Goal: Information Seeking & Learning: Find contact information

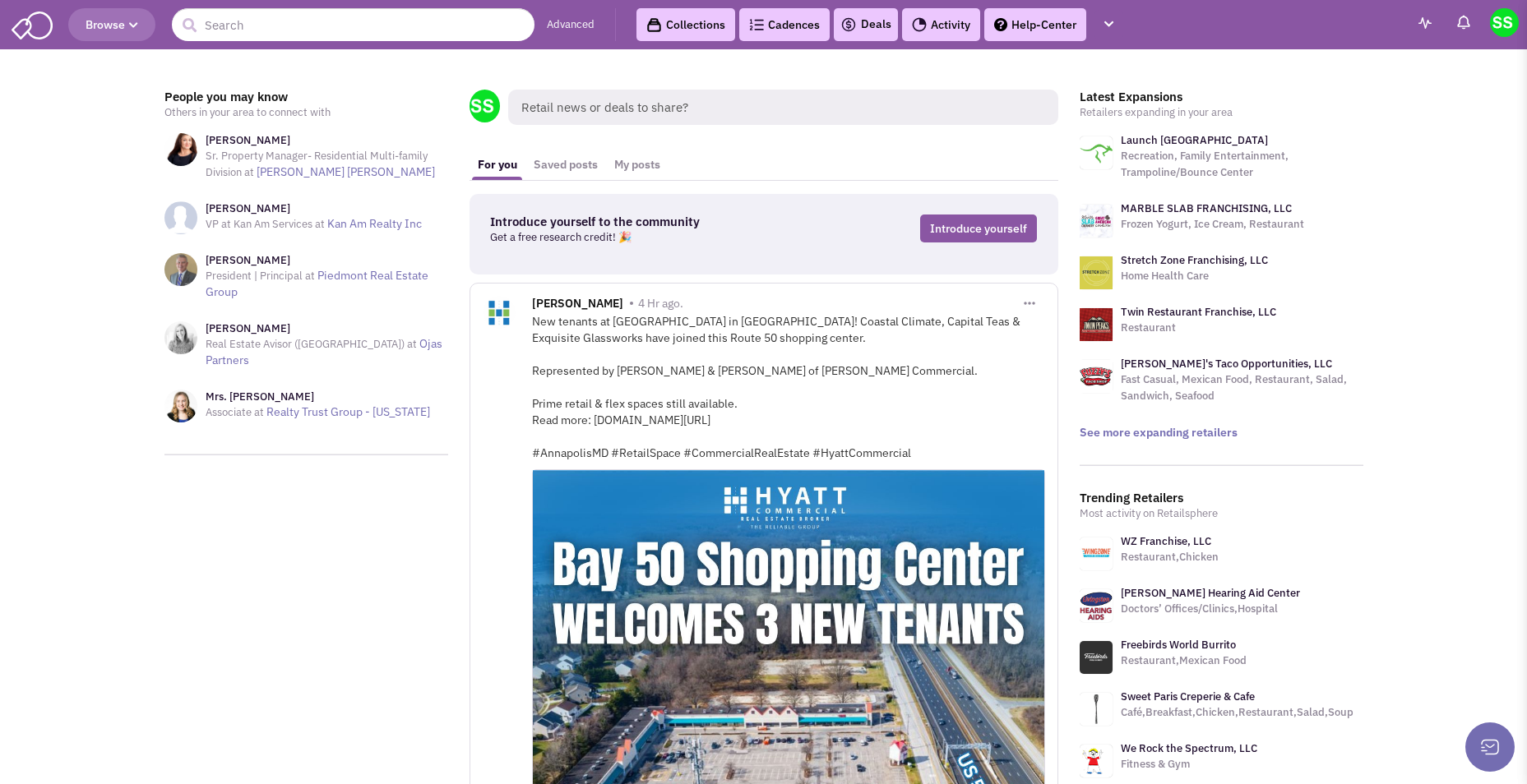
click at [338, 24] on input "text" at bounding box center [353, 25] width 363 height 33
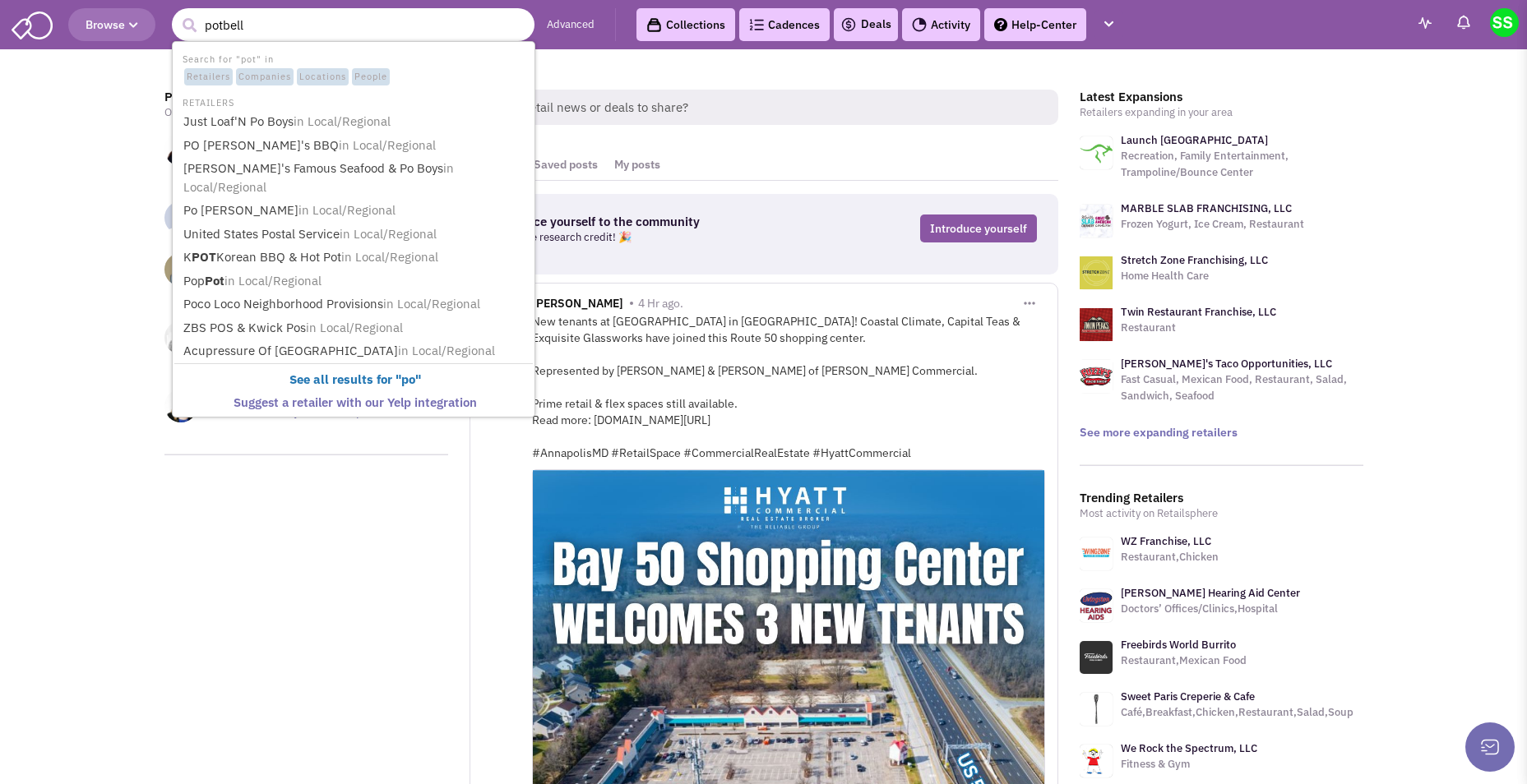
type input "potbelly"
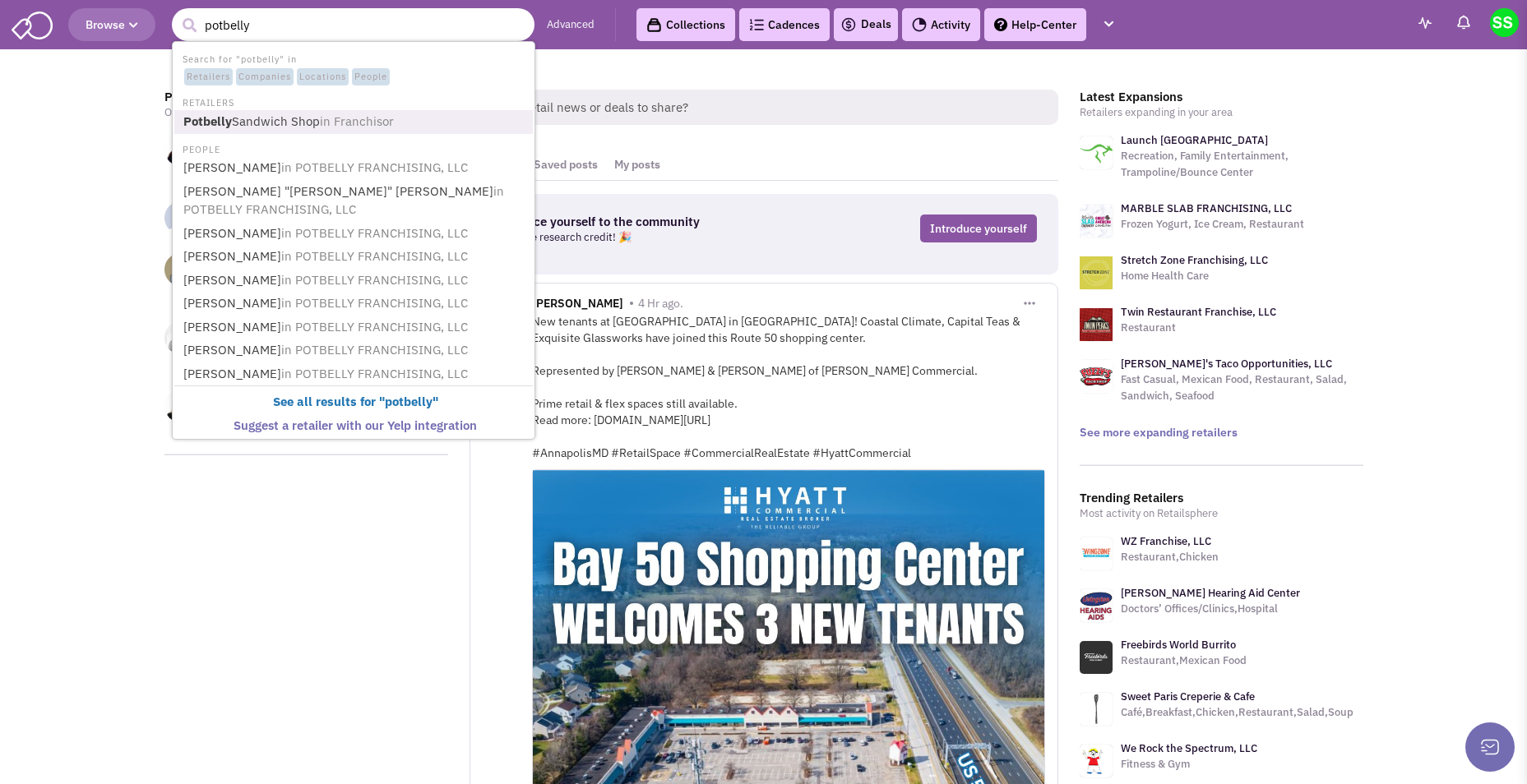
click at [337, 128] on span "in Franchisor" at bounding box center [357, 121] width 74 height 15
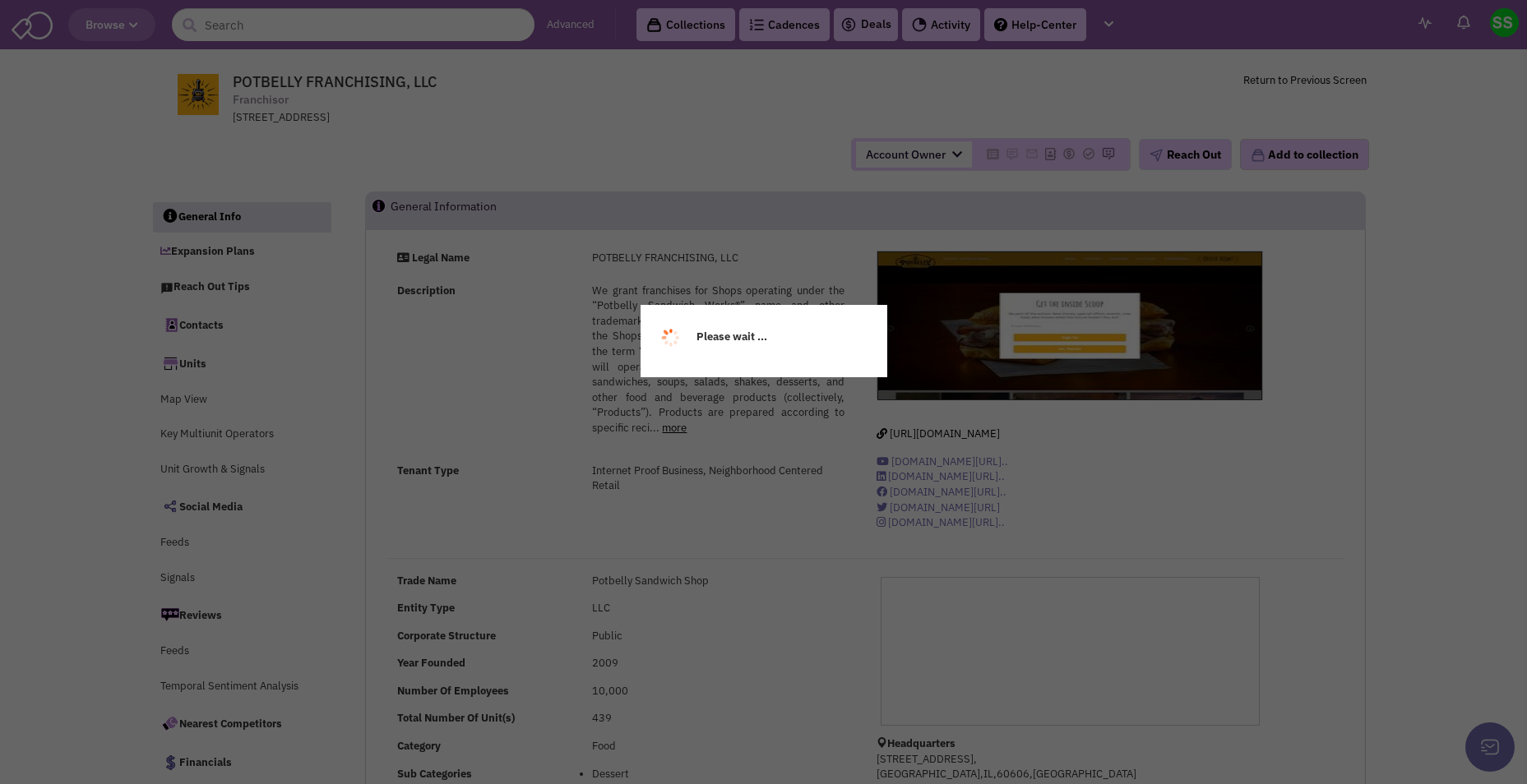
select select
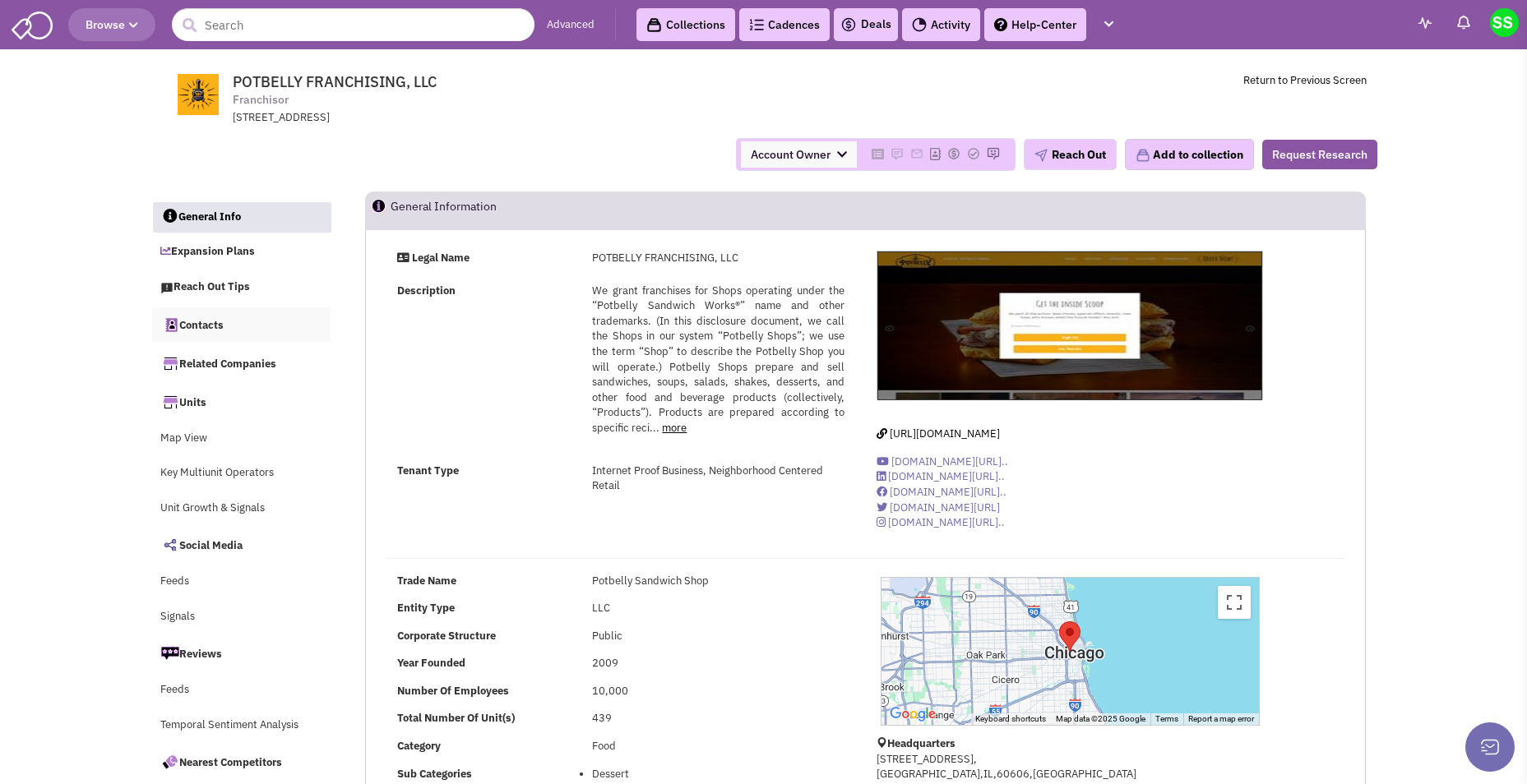
click at [230, 321] on link "Contacts" at bounding box center [241, 325] width 179 height 35
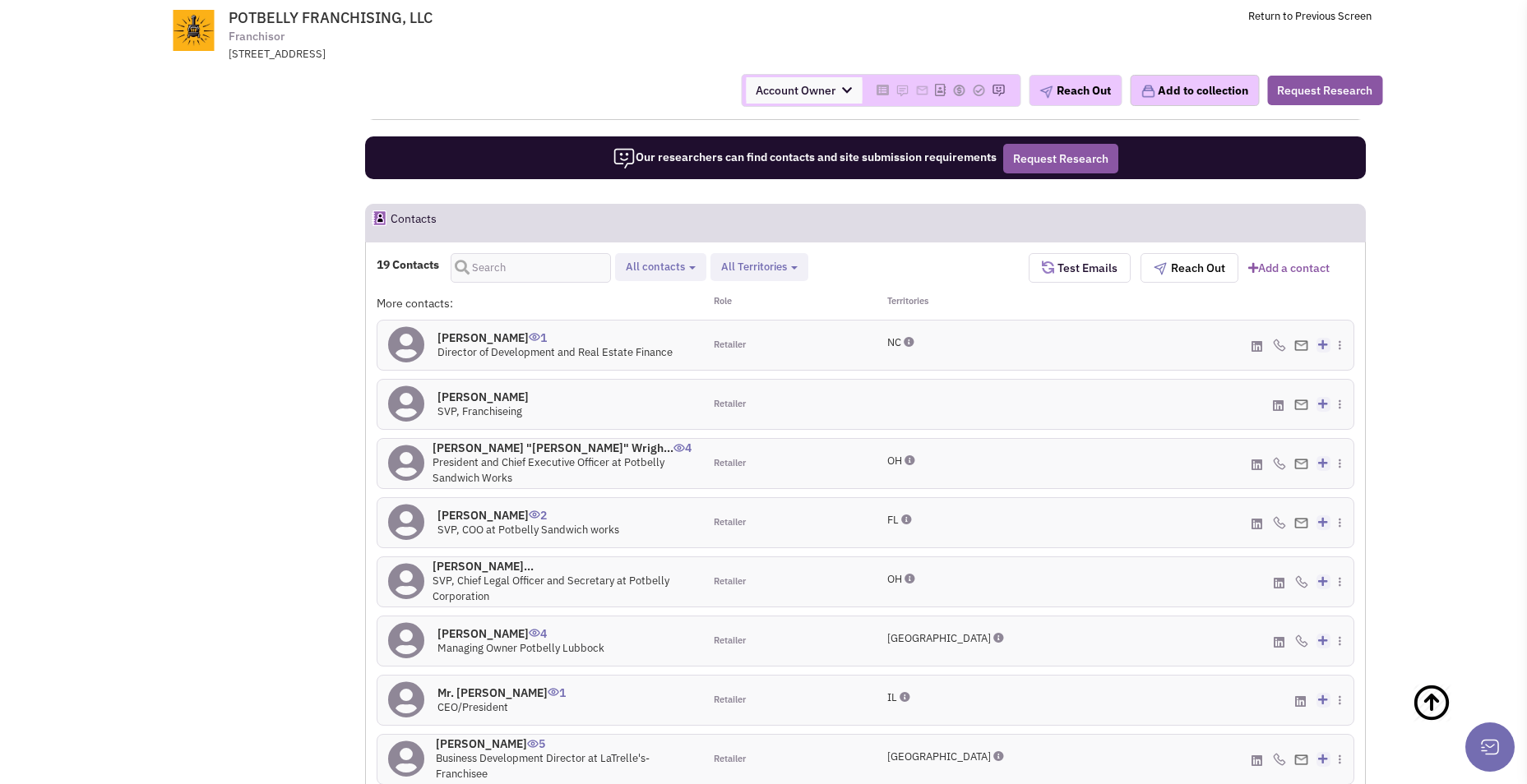
scroll to position [1829, 0]
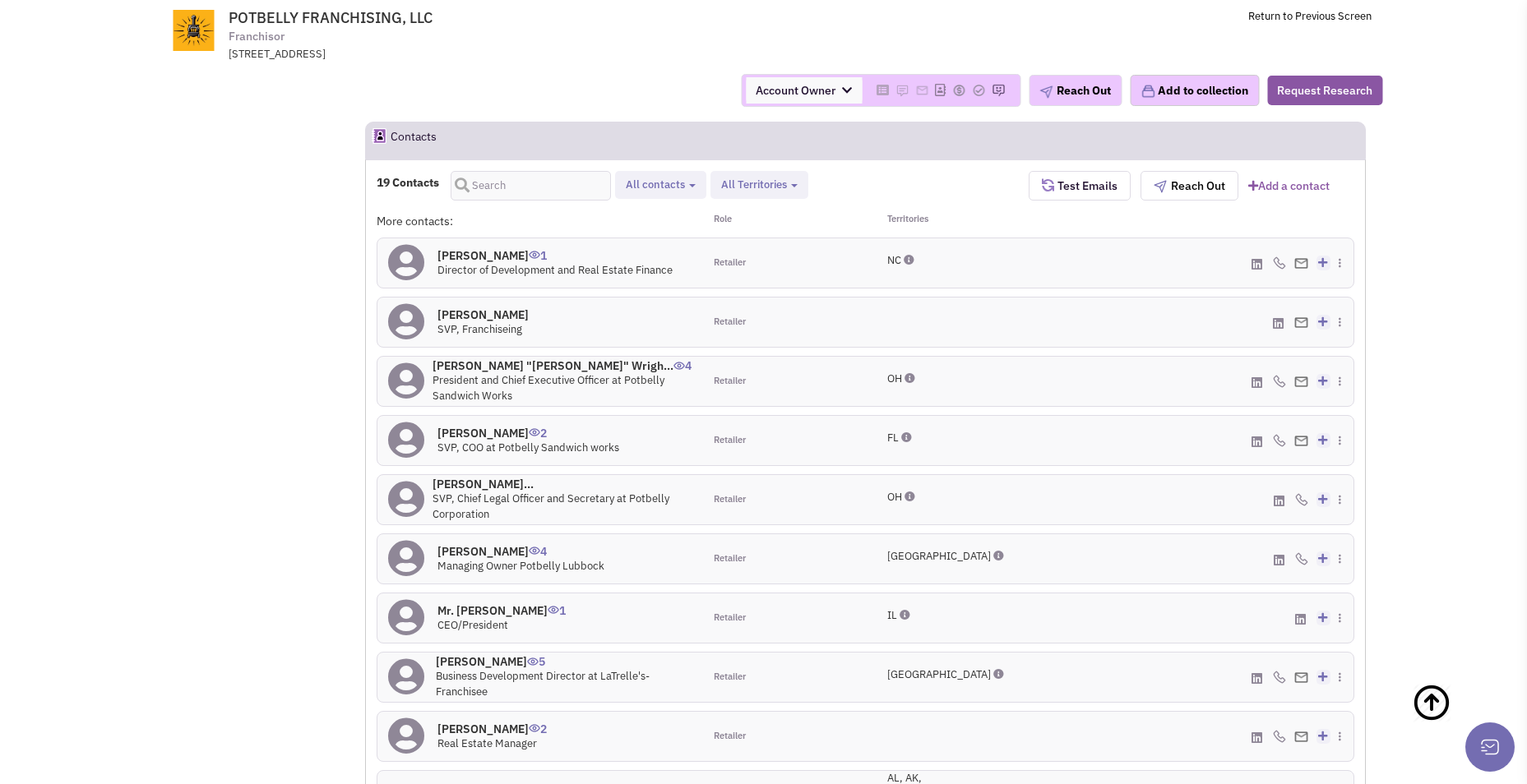
click at [513, 721] on h4 "Mr. Gregory Baumann 2" at bounding box center [491, 728] width 109 height 15
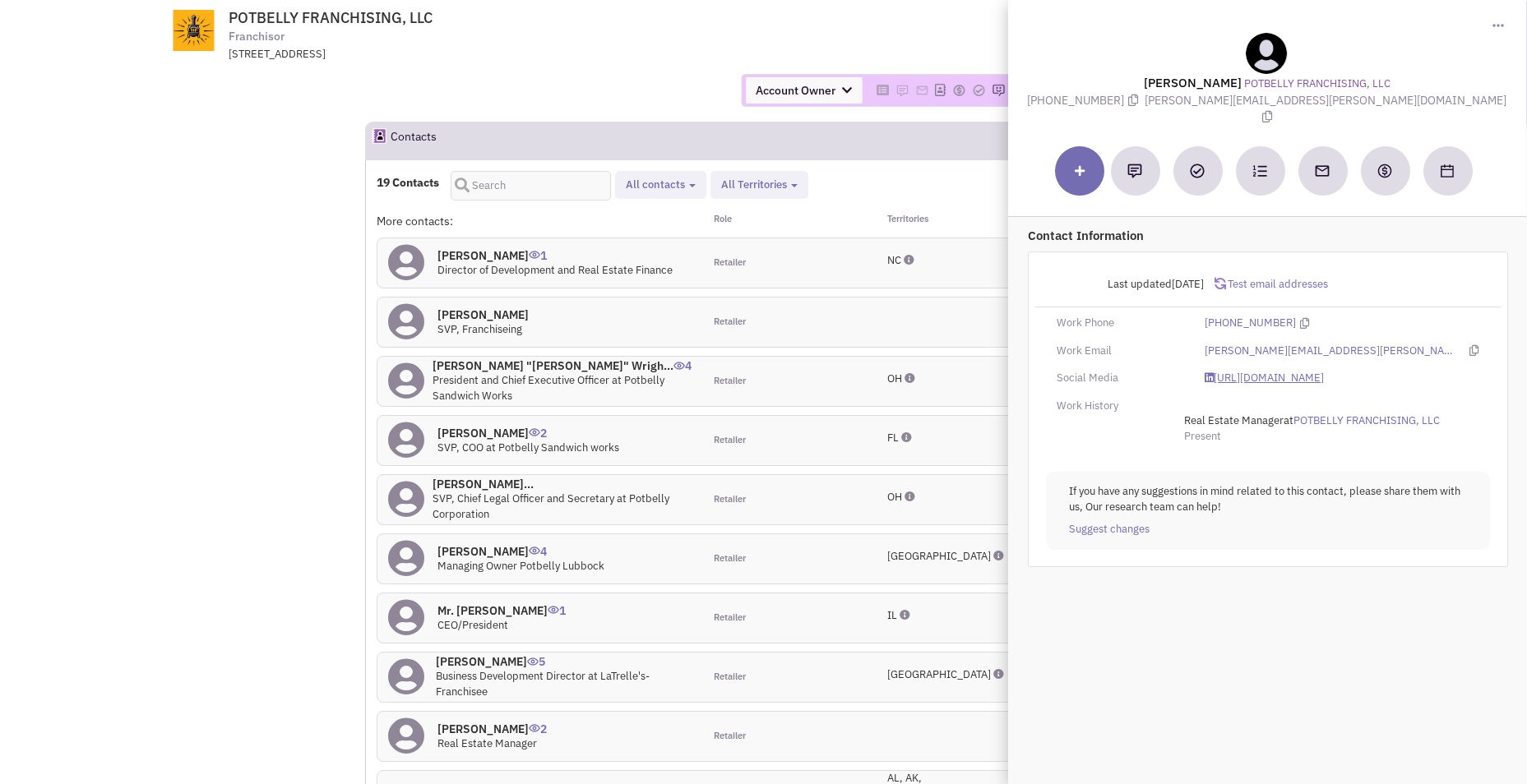
click at [1323, 370] on link "https://www.linkedin.com/in/gregbaumann23/" at bounding box center [1263, 378] width 119 height 15
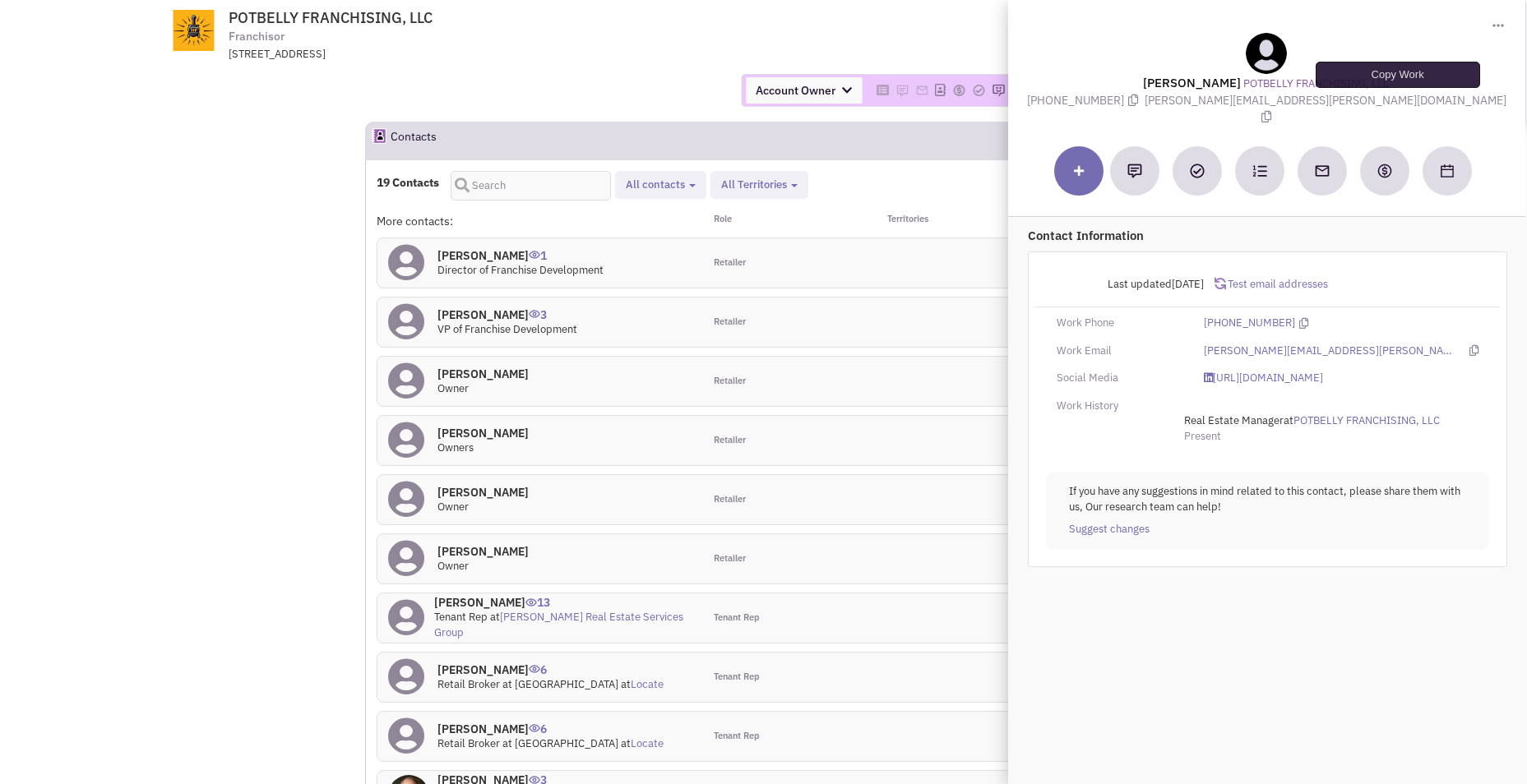
click at [1271, 111] on icon at bounding box center [1266, 117] width 10 height 12
click at [821, 49] on td "POTBELLY FRANCHISING, LLC Franchisor 111 N. Canal Street, Suite 850, CHICAGO, I…" at bounding box center [808, 31] width 1126 height 62
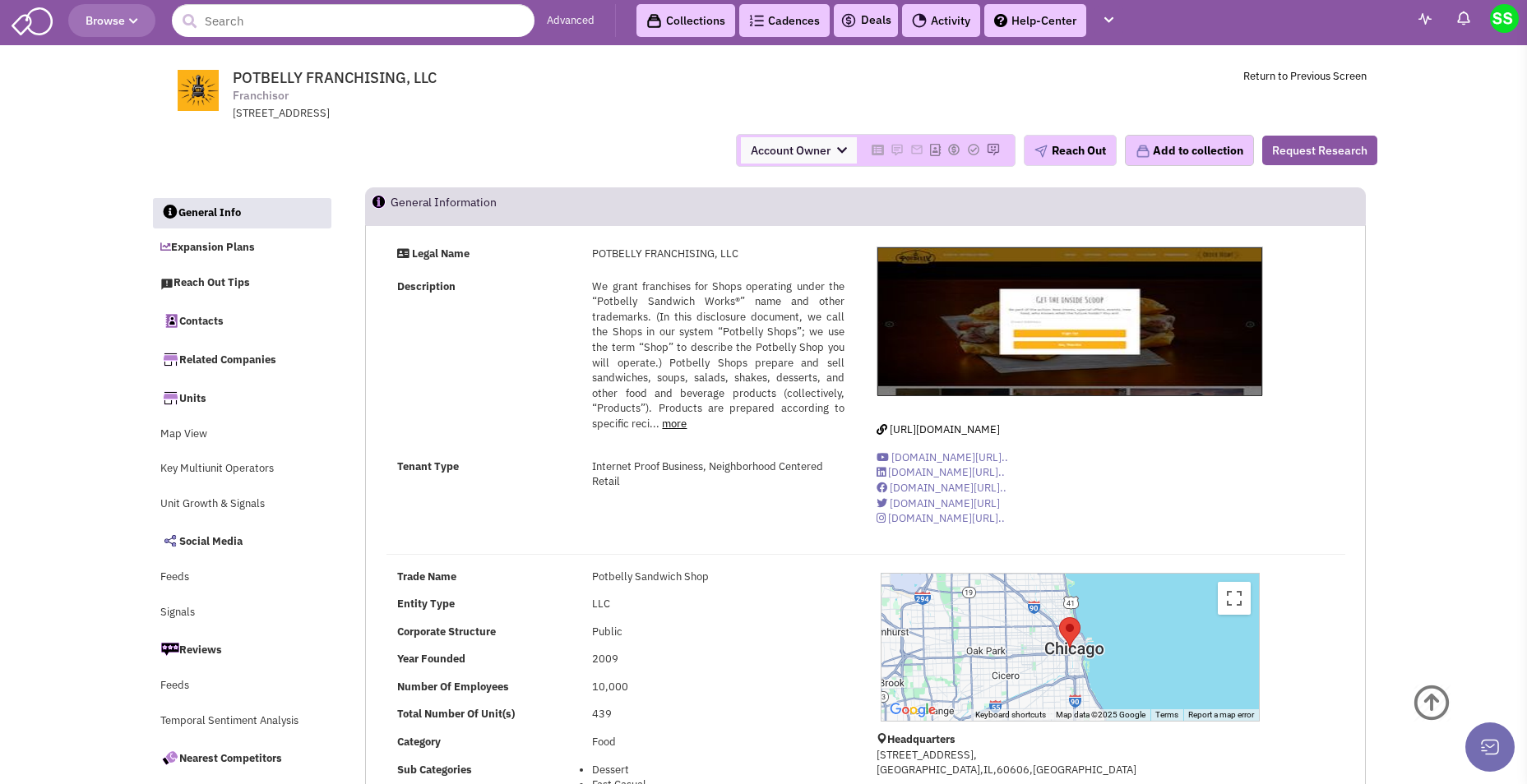
scroll to position [0, 0]
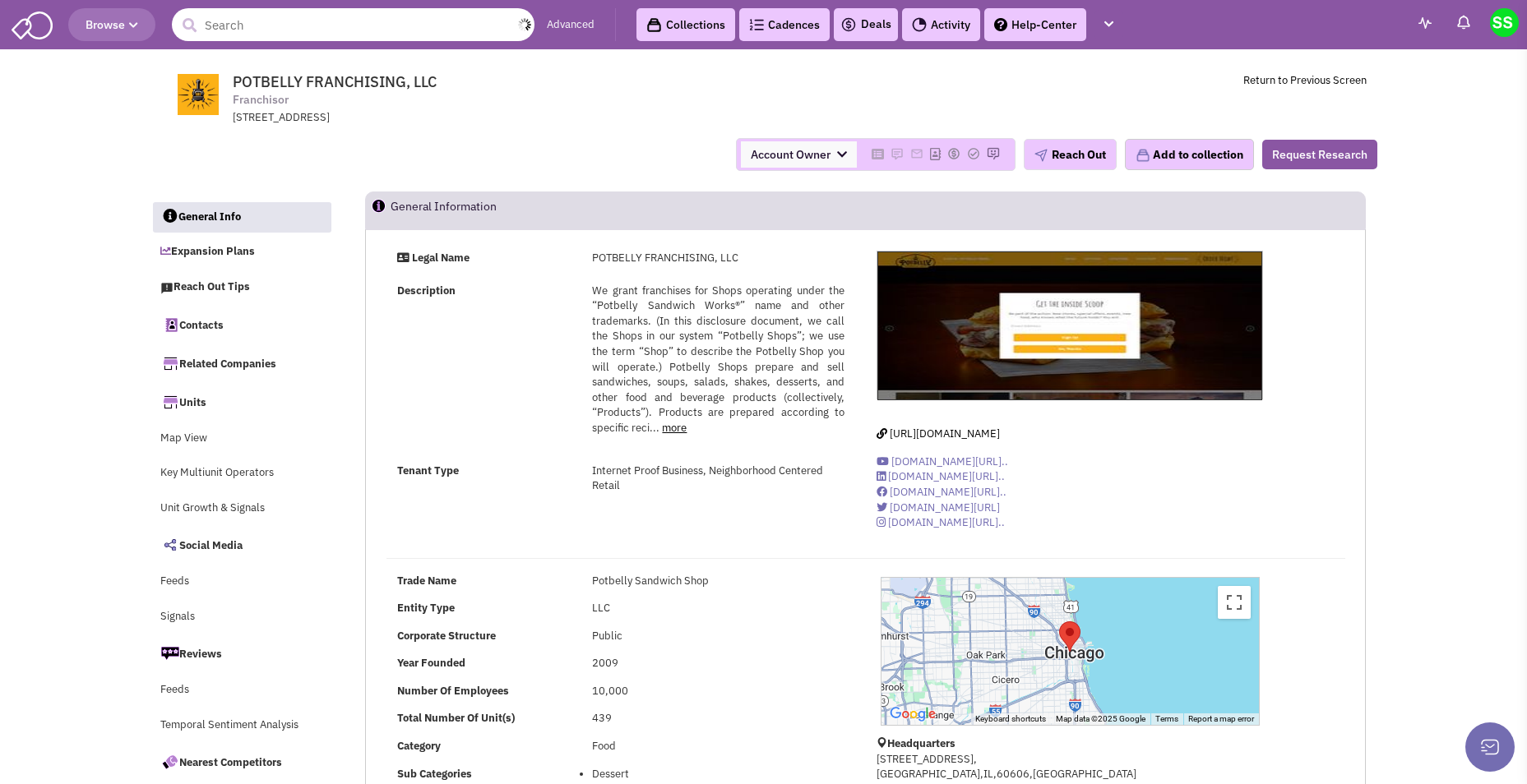
click at [285, 29] on input "text" at bounding box center [353, 25] width 363 height 33
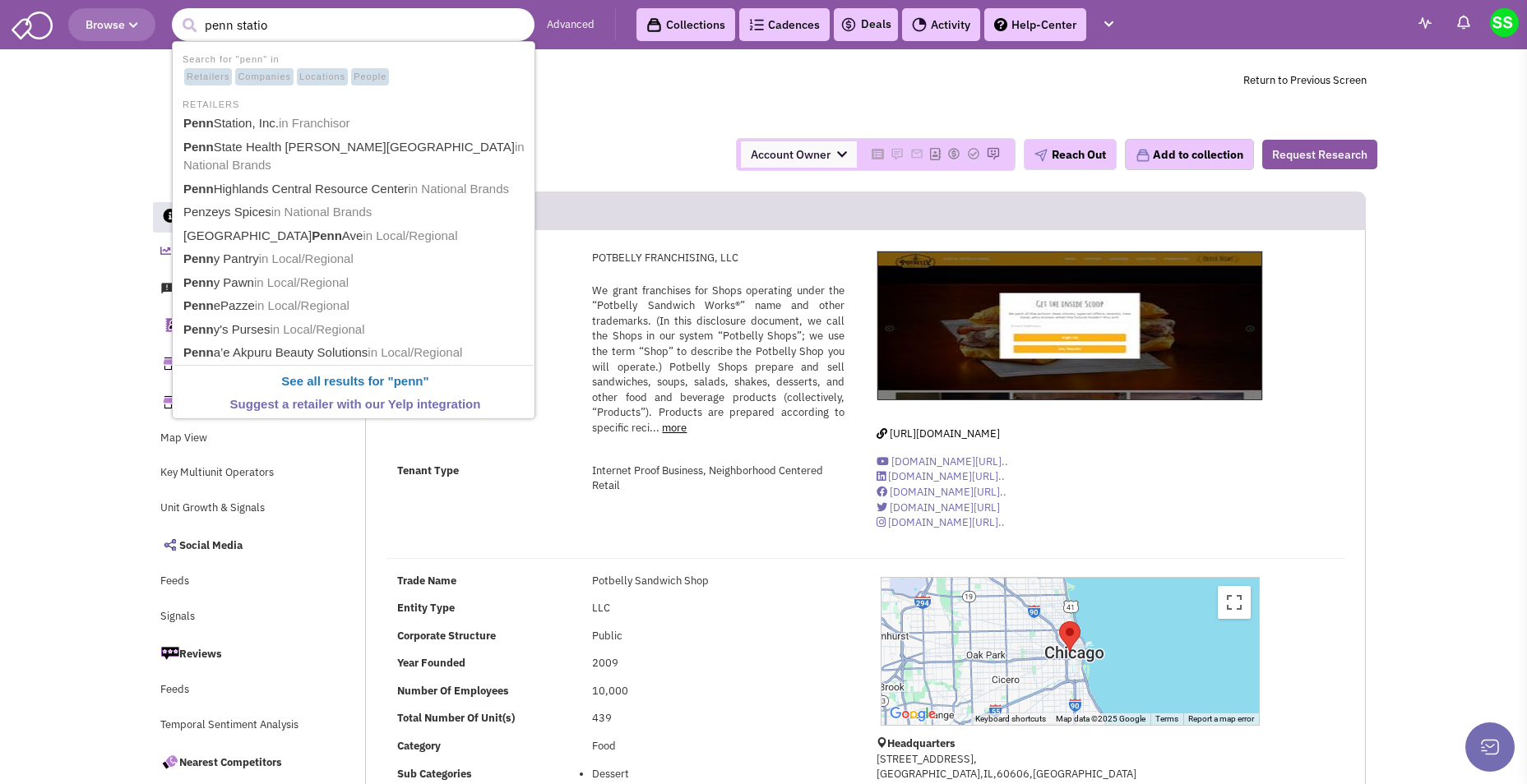
type input "penn station"
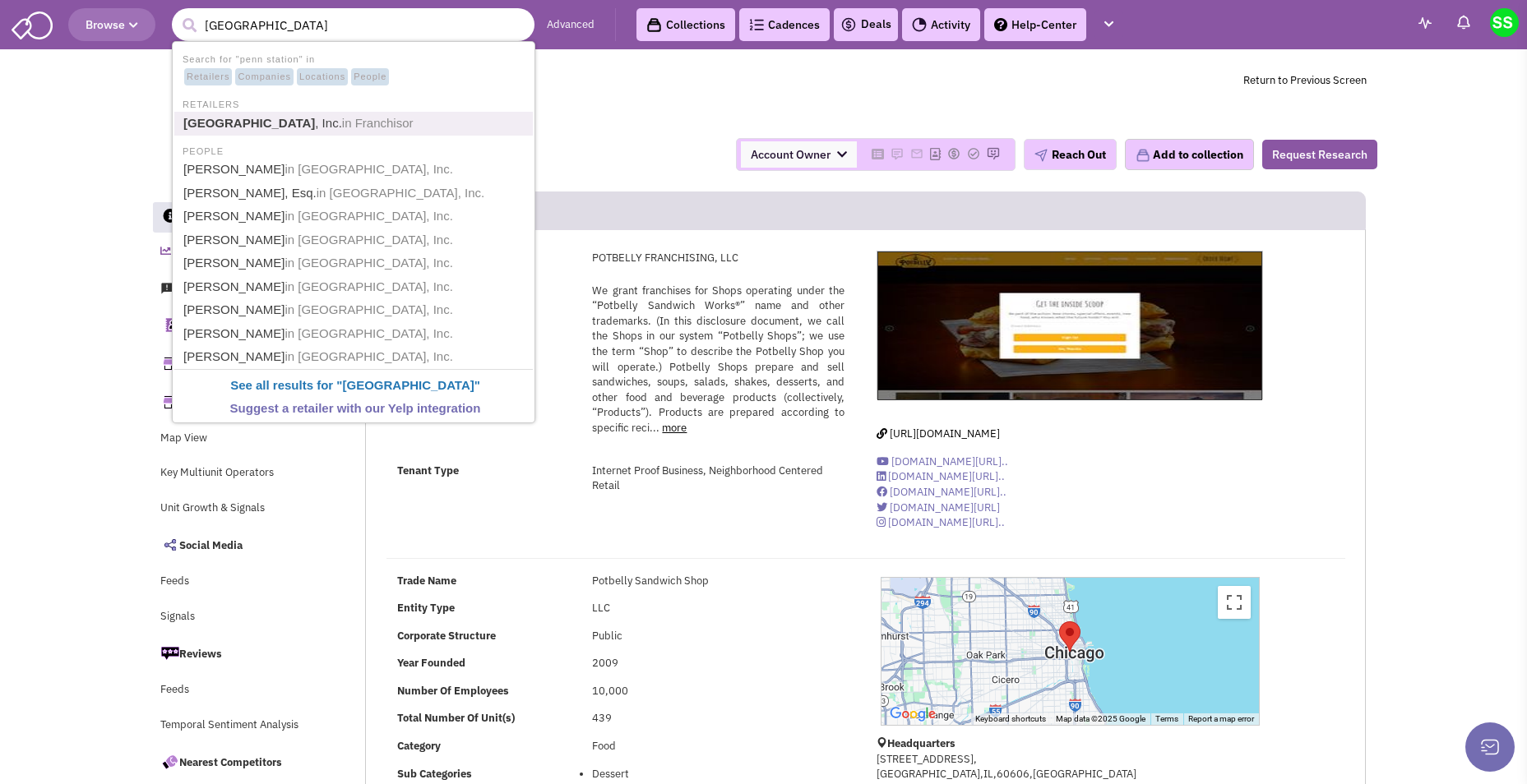
click at [278, 117] on link "Penn Station , Inc. in Franchisor" at bounding box center [355, 123] width 354 height 22
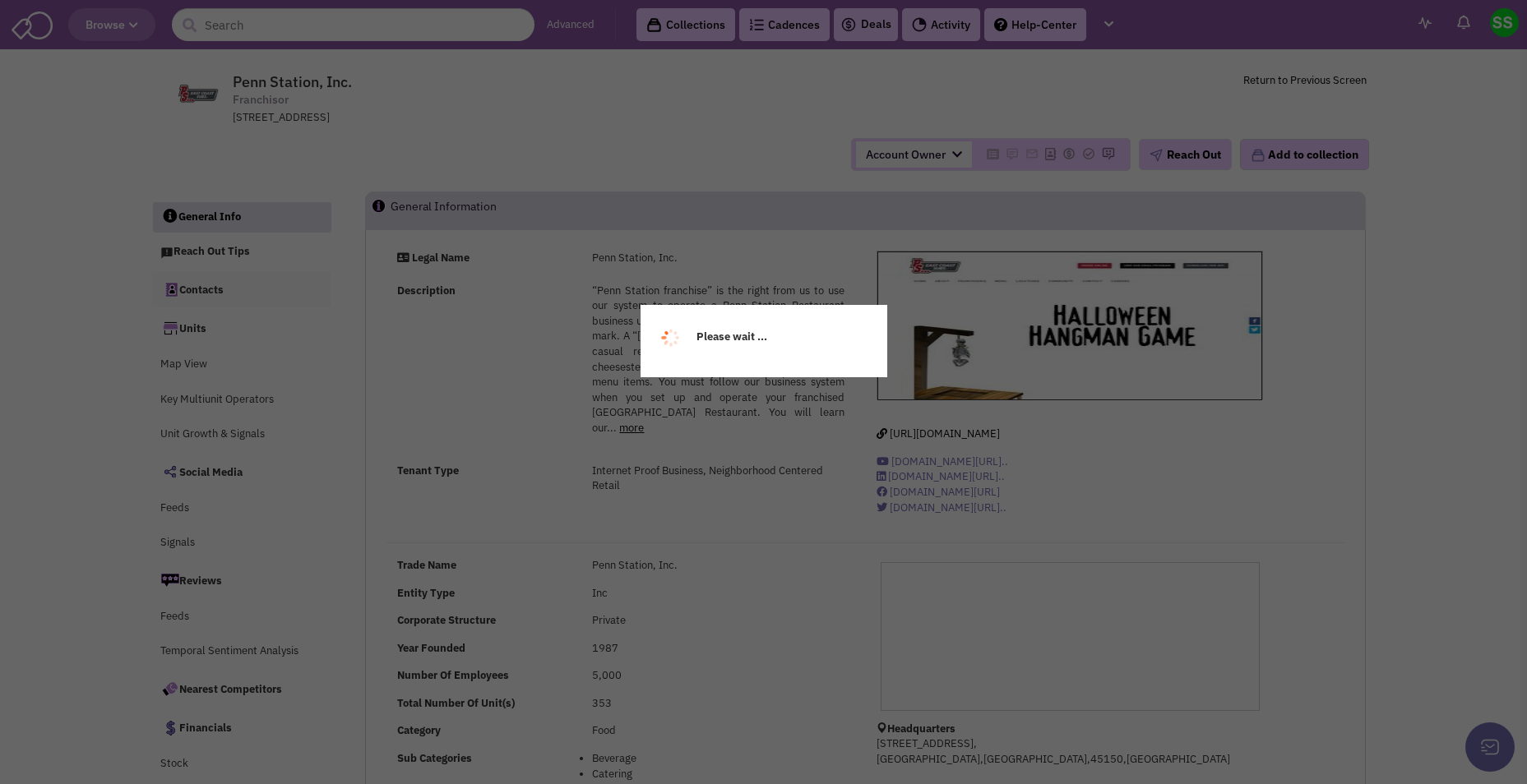
select select
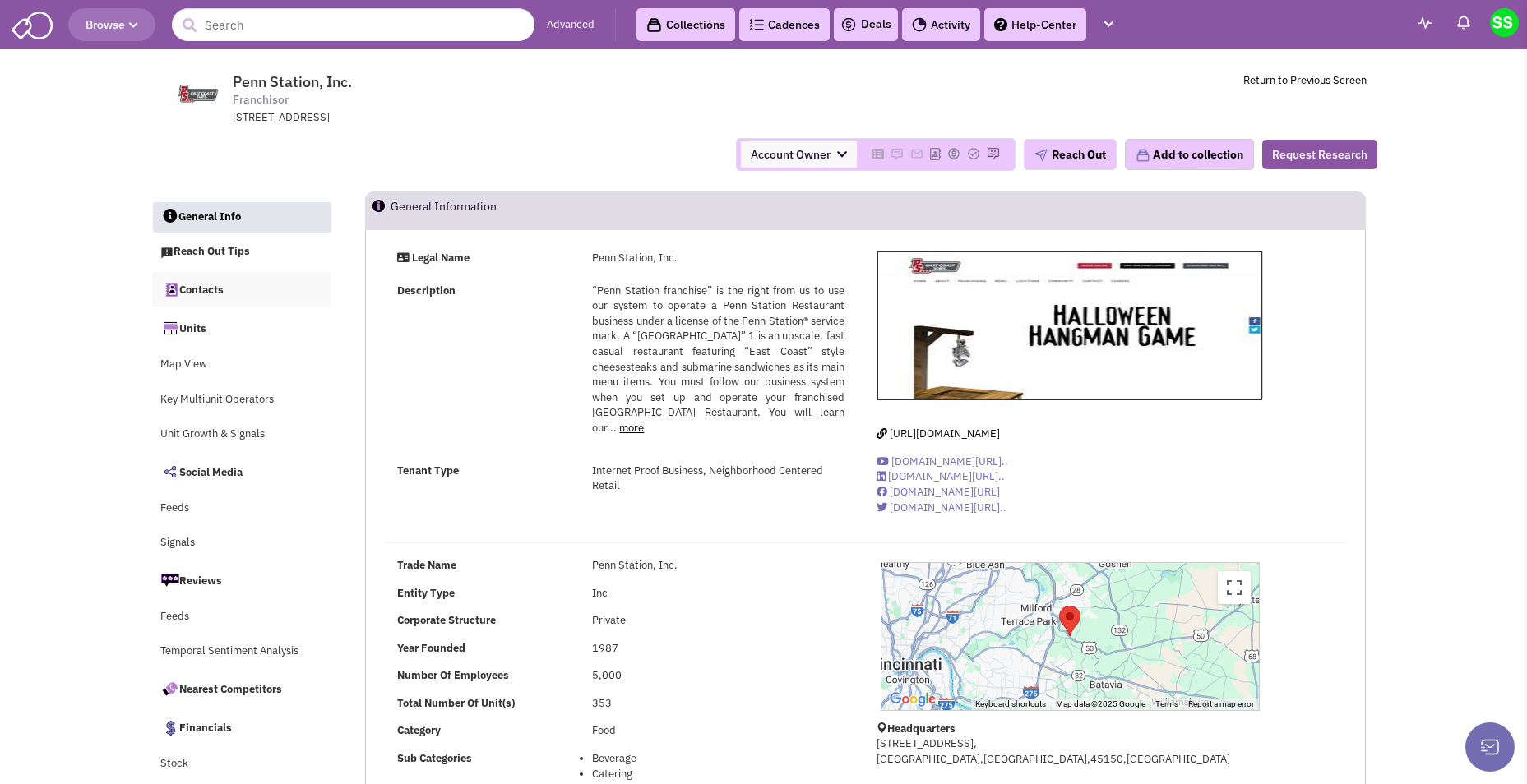
click at [221, 288] on link "Contacts" at bounding box center [241, 289] width 179 height 35
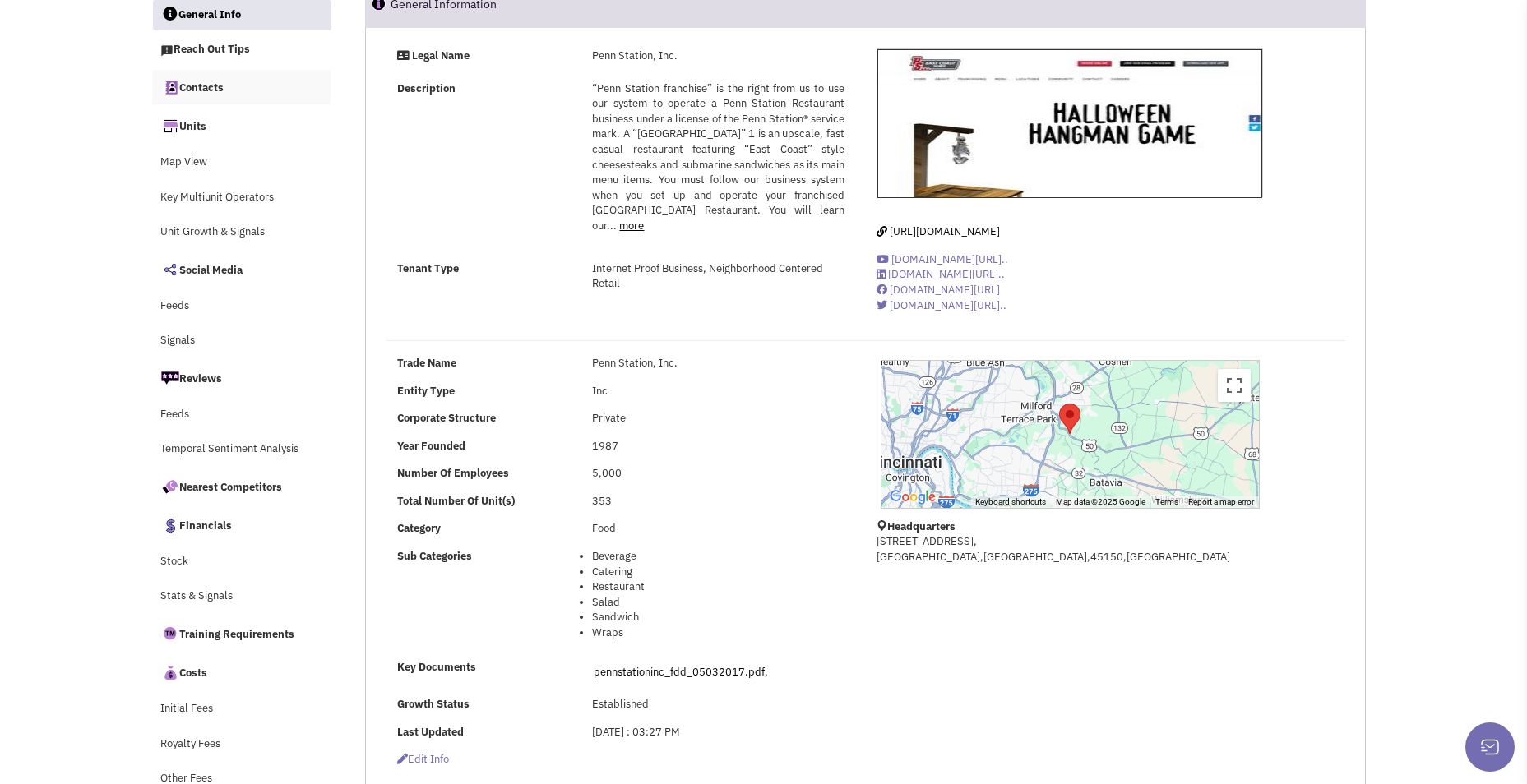
select select
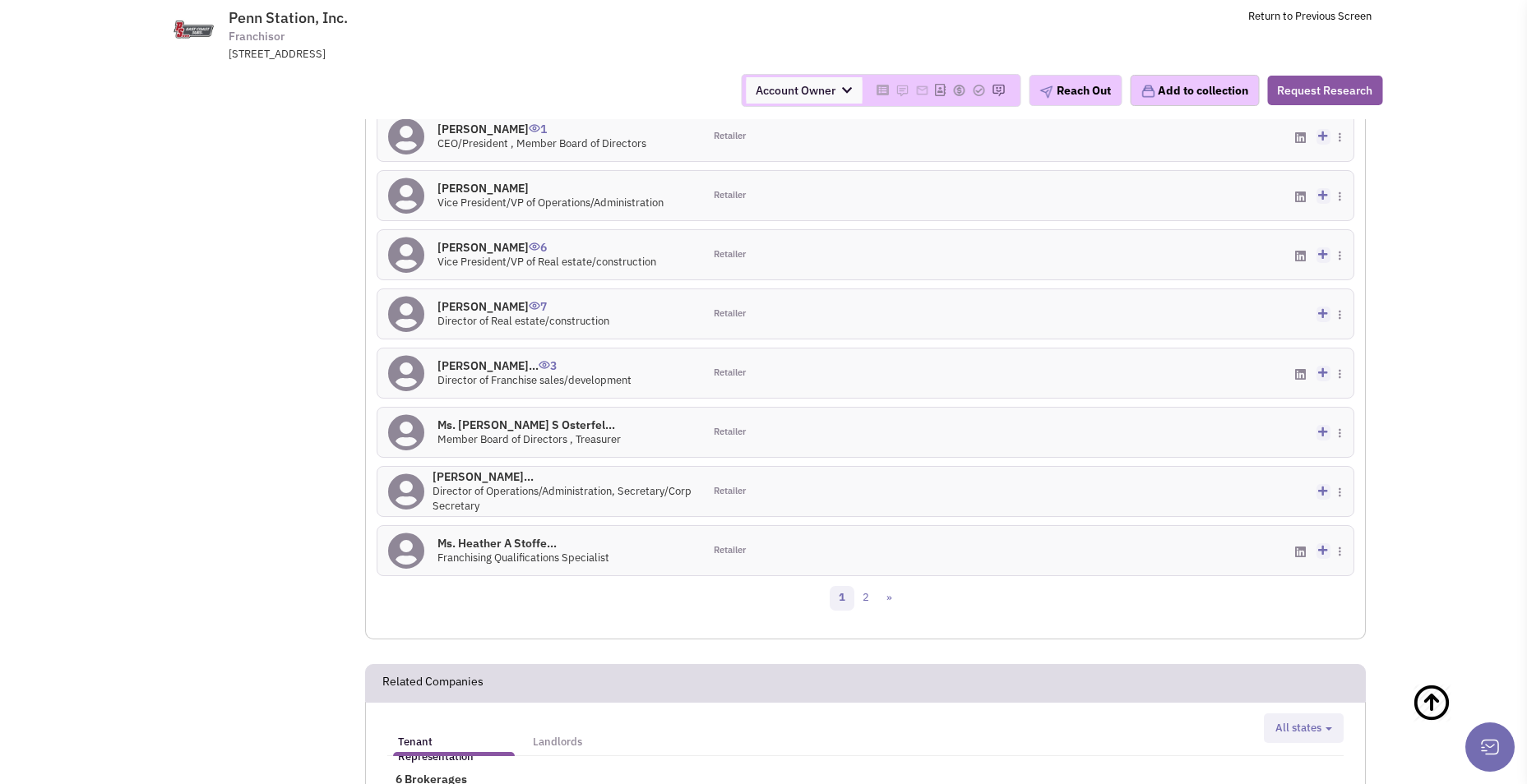
scroll to position [1467, 0]
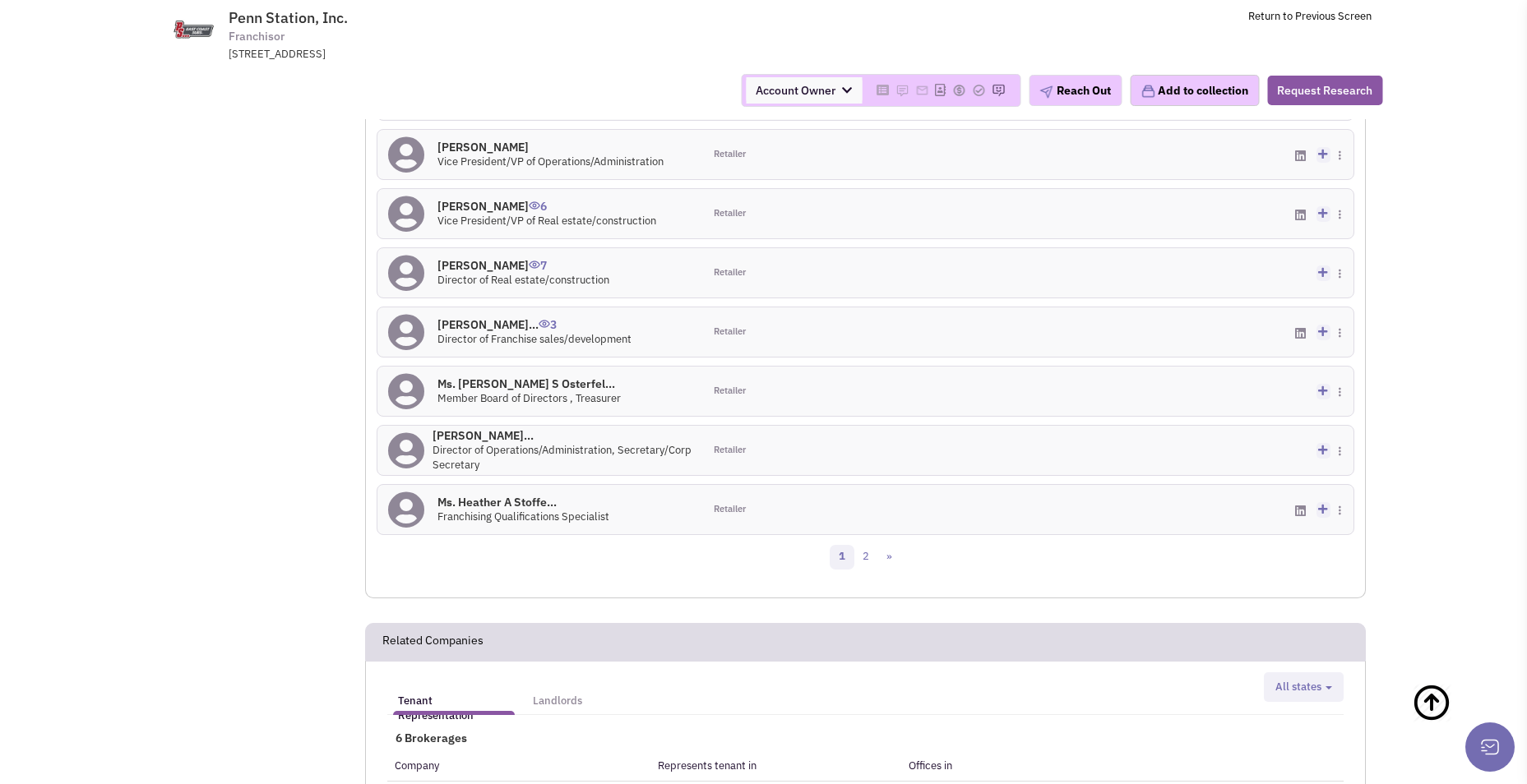
click at [521, 205] on h4 "Mr. Kirk W Durchholz 6" at bounding box center [546, 206] width 219 height 15
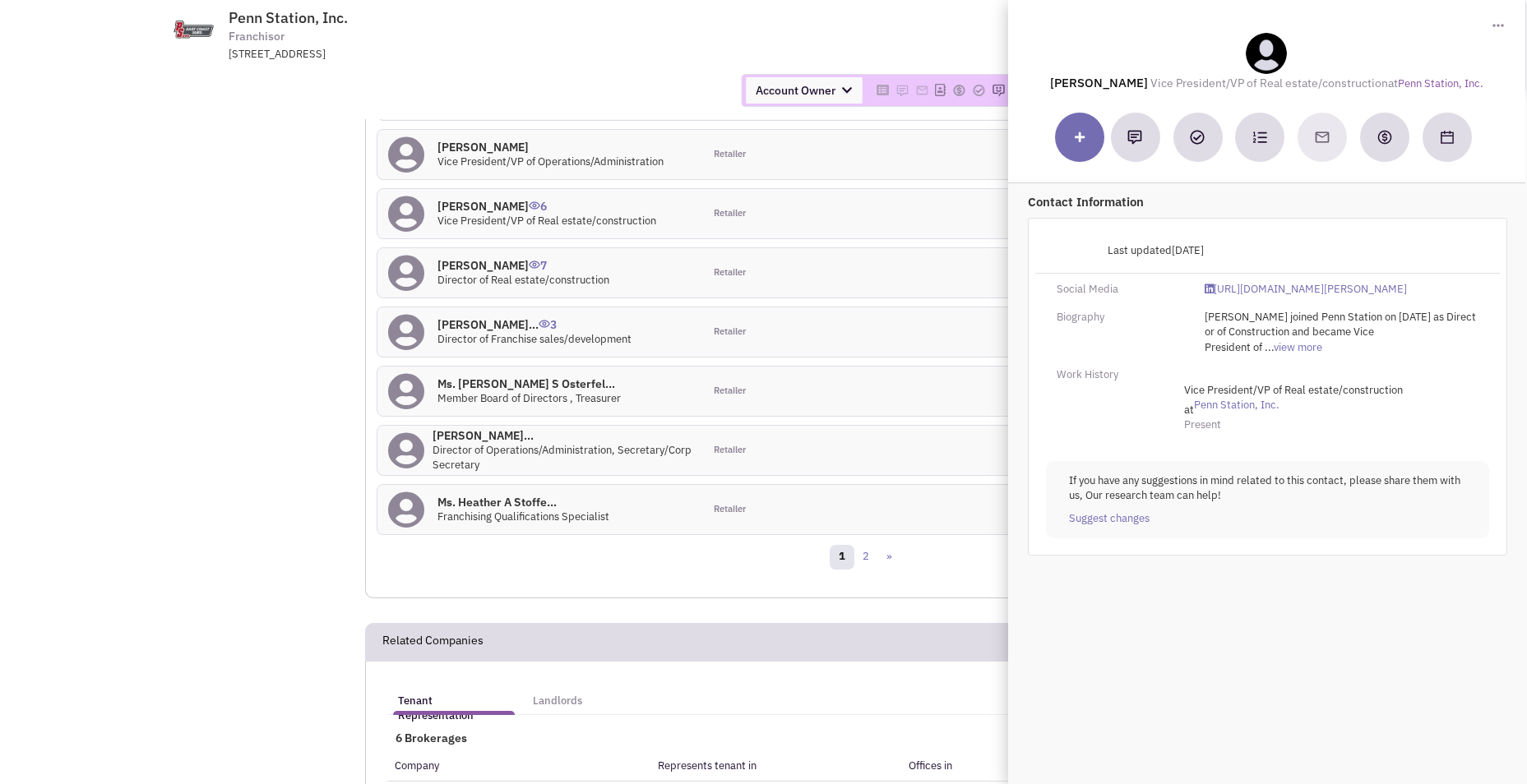
click at [485, 436] on h4 "Ms. Cynthia D Stenge... 0" at bounding box center [562, 435] width 260 height 15
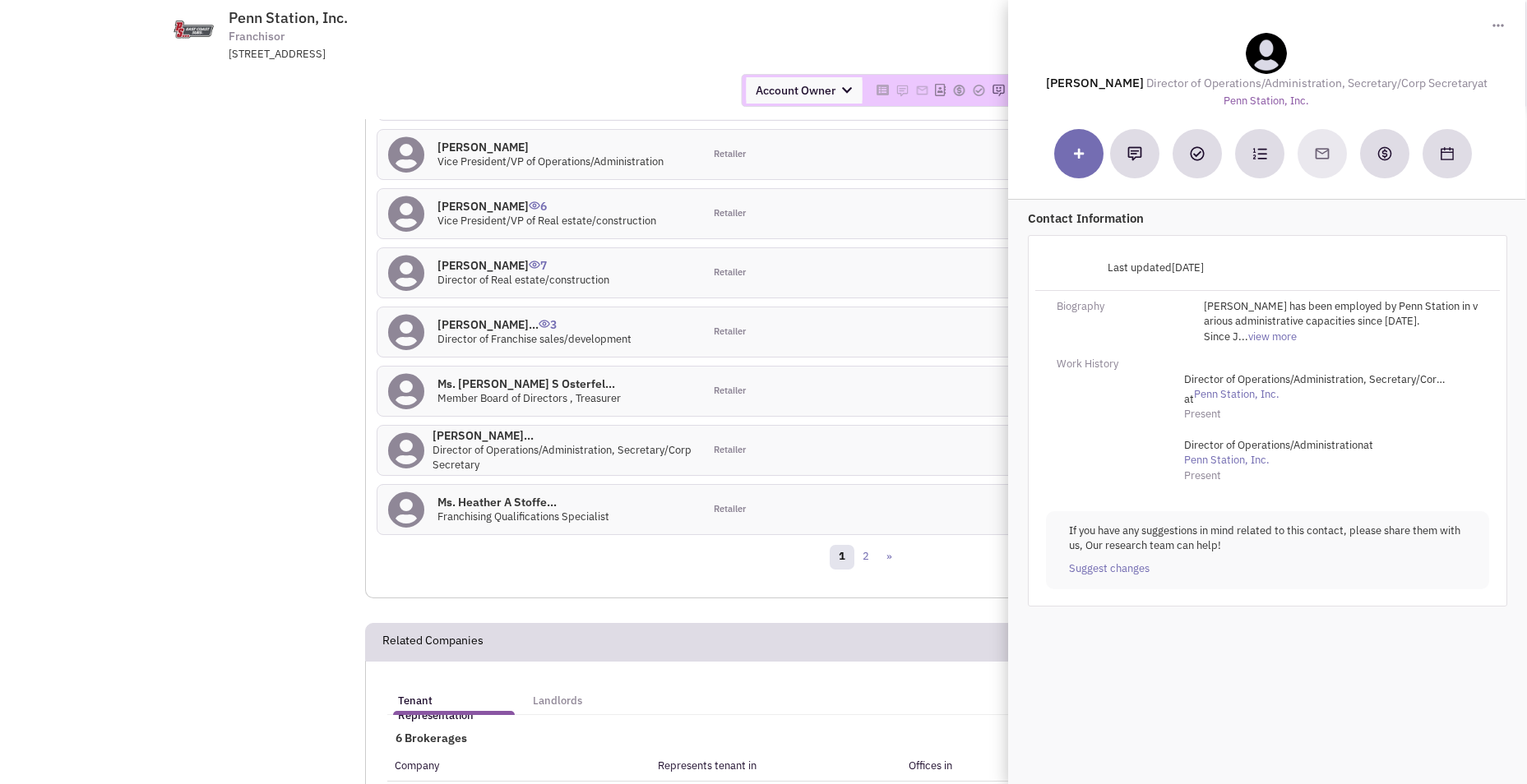
click at [533, 501] on h4 "Ms. Heather A Stoffe... 0" at bounding box center [523, 502] width 172 height 15
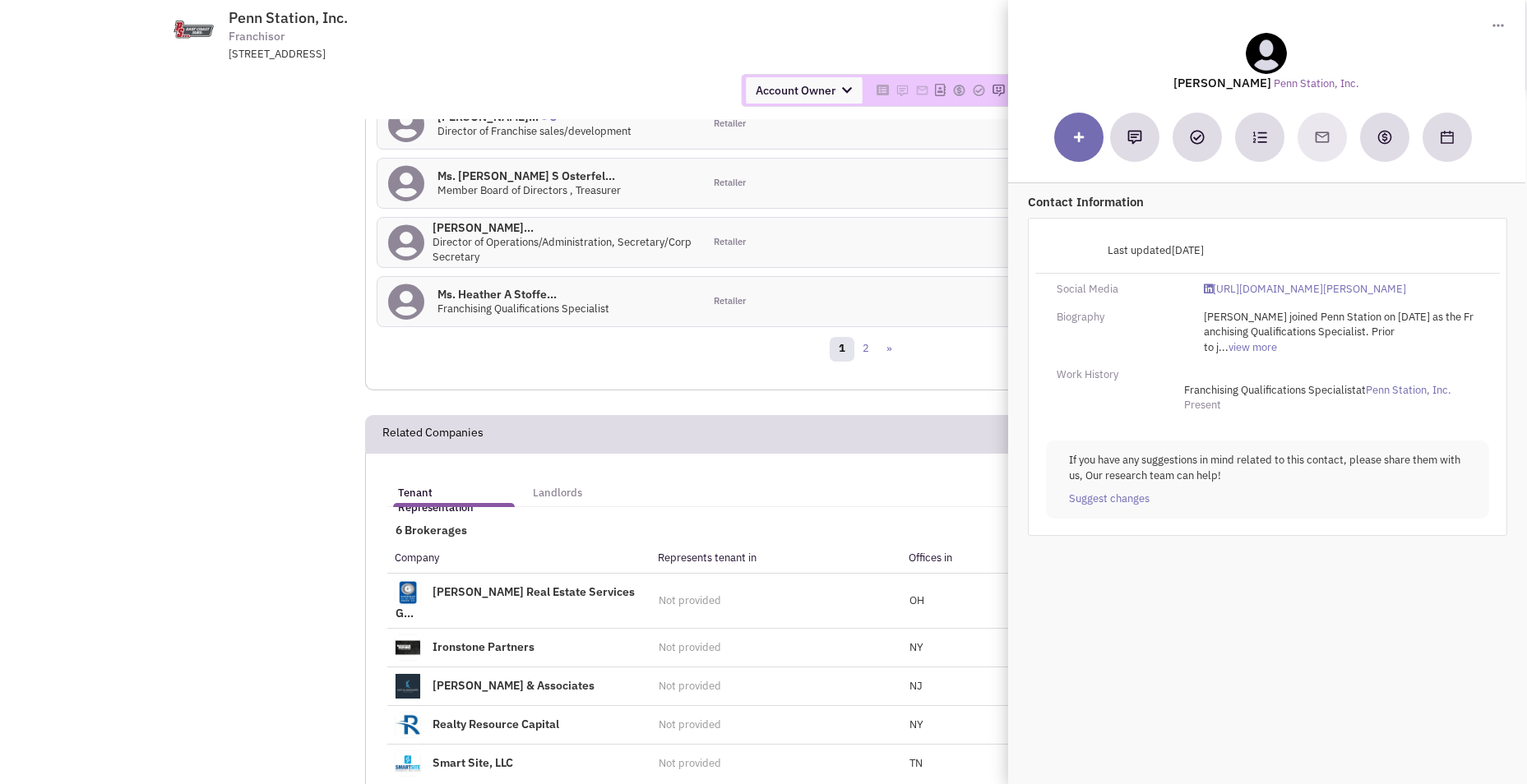
scroll to position [1714, 0]
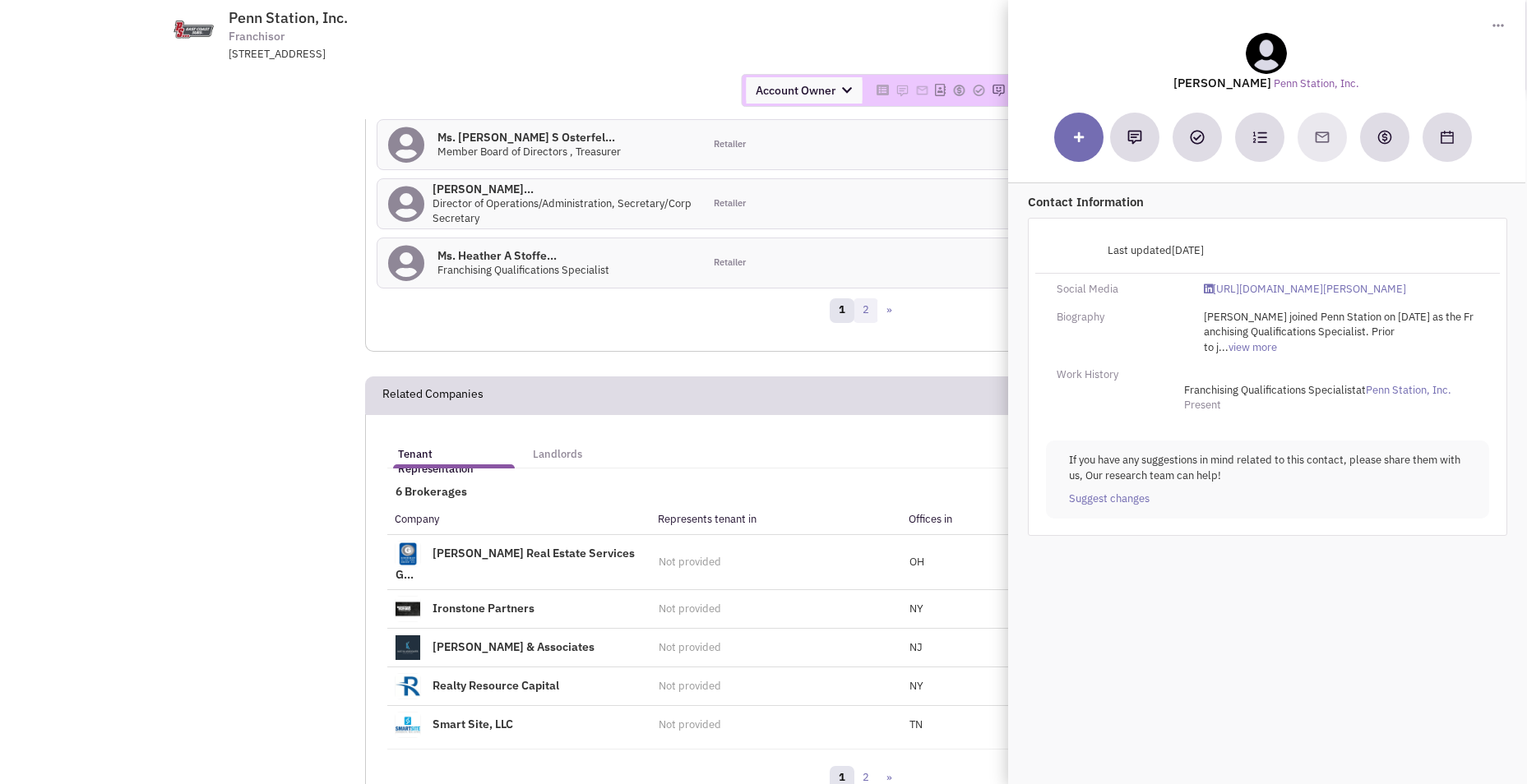
click at [873, 322] on link "2" at bounding box center [866, 311] width 25 height 25
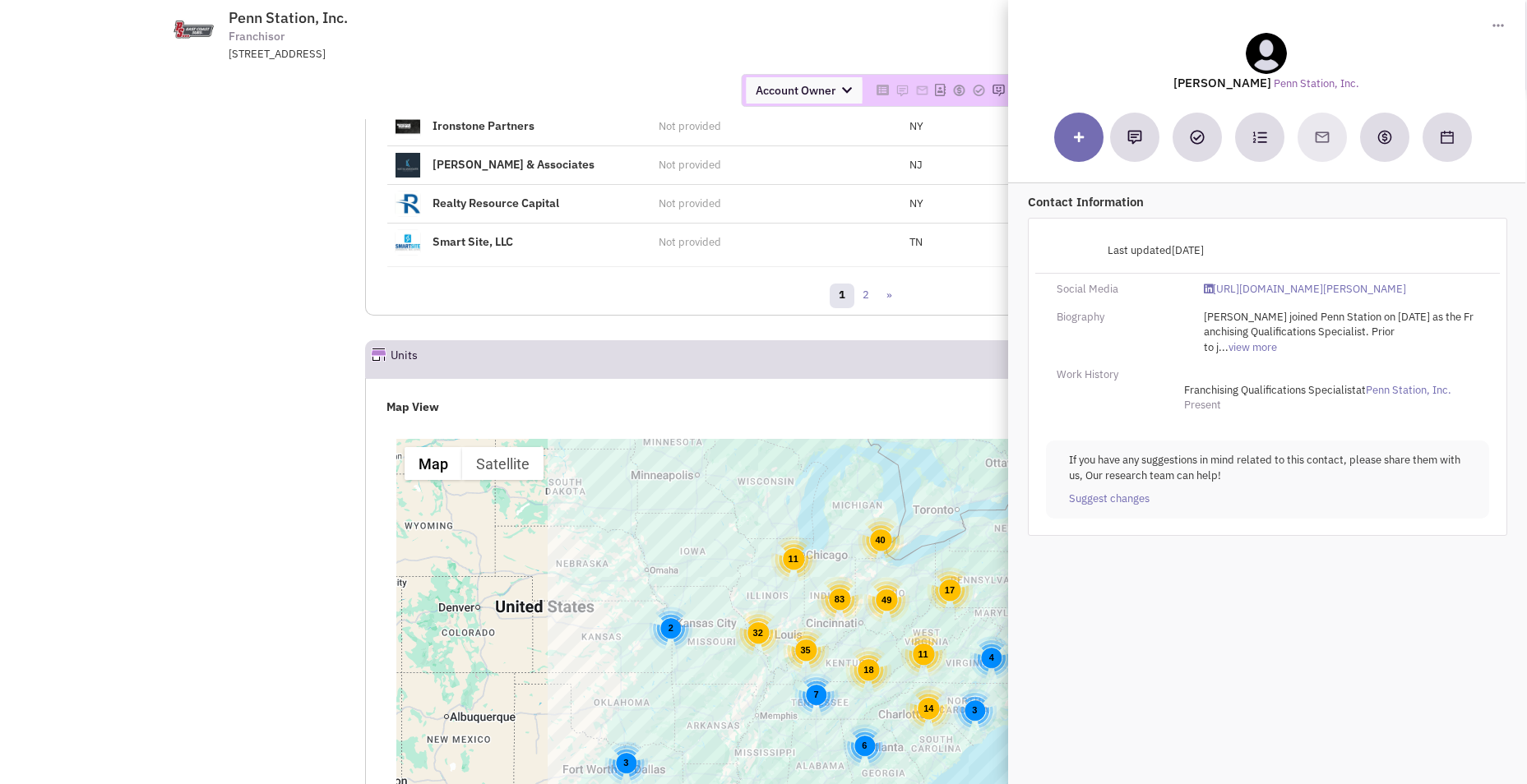
scroll to position [1093, 0]
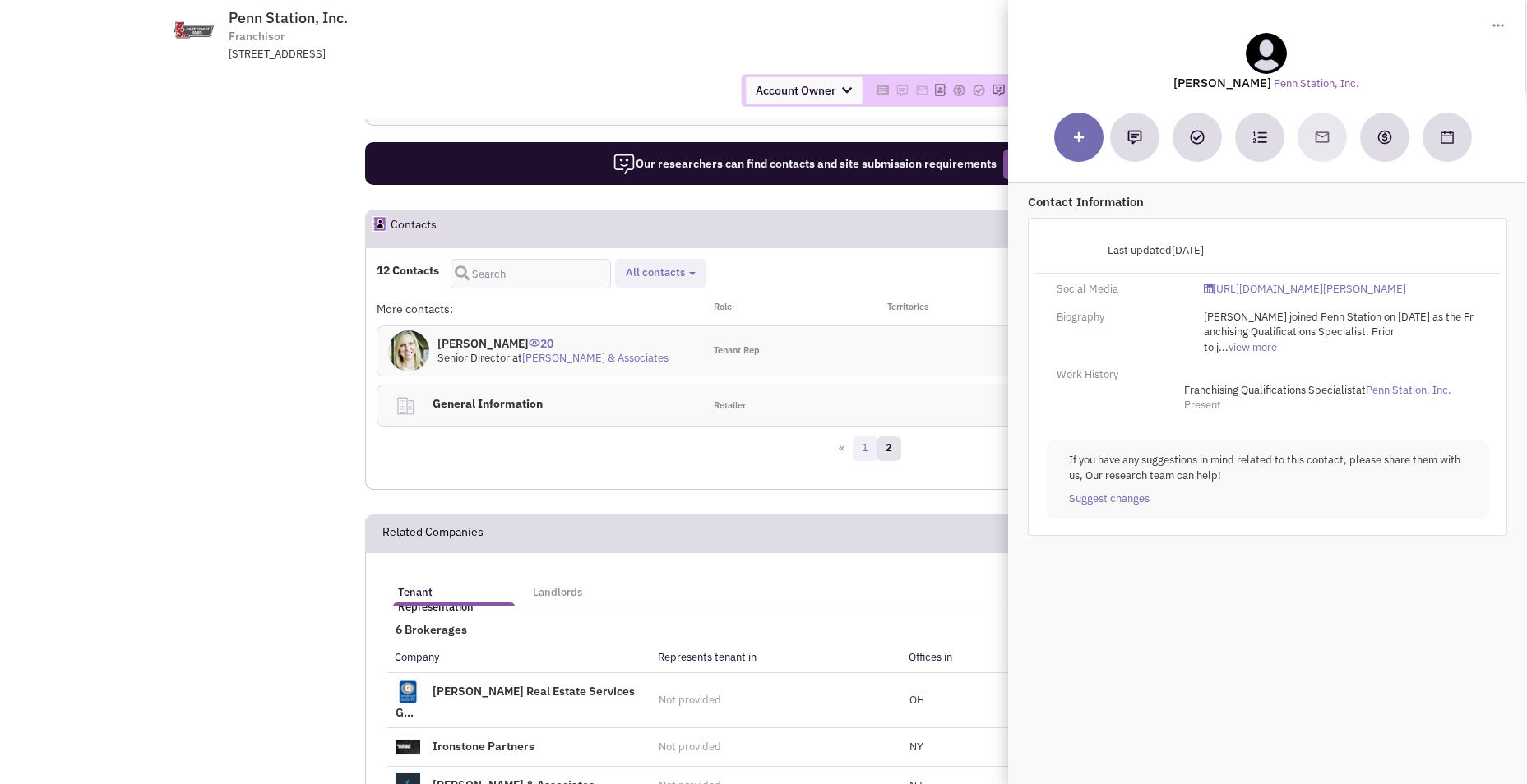
click at [865, 447] on link "1" at bounding box center [866, 449] width 25 height 25
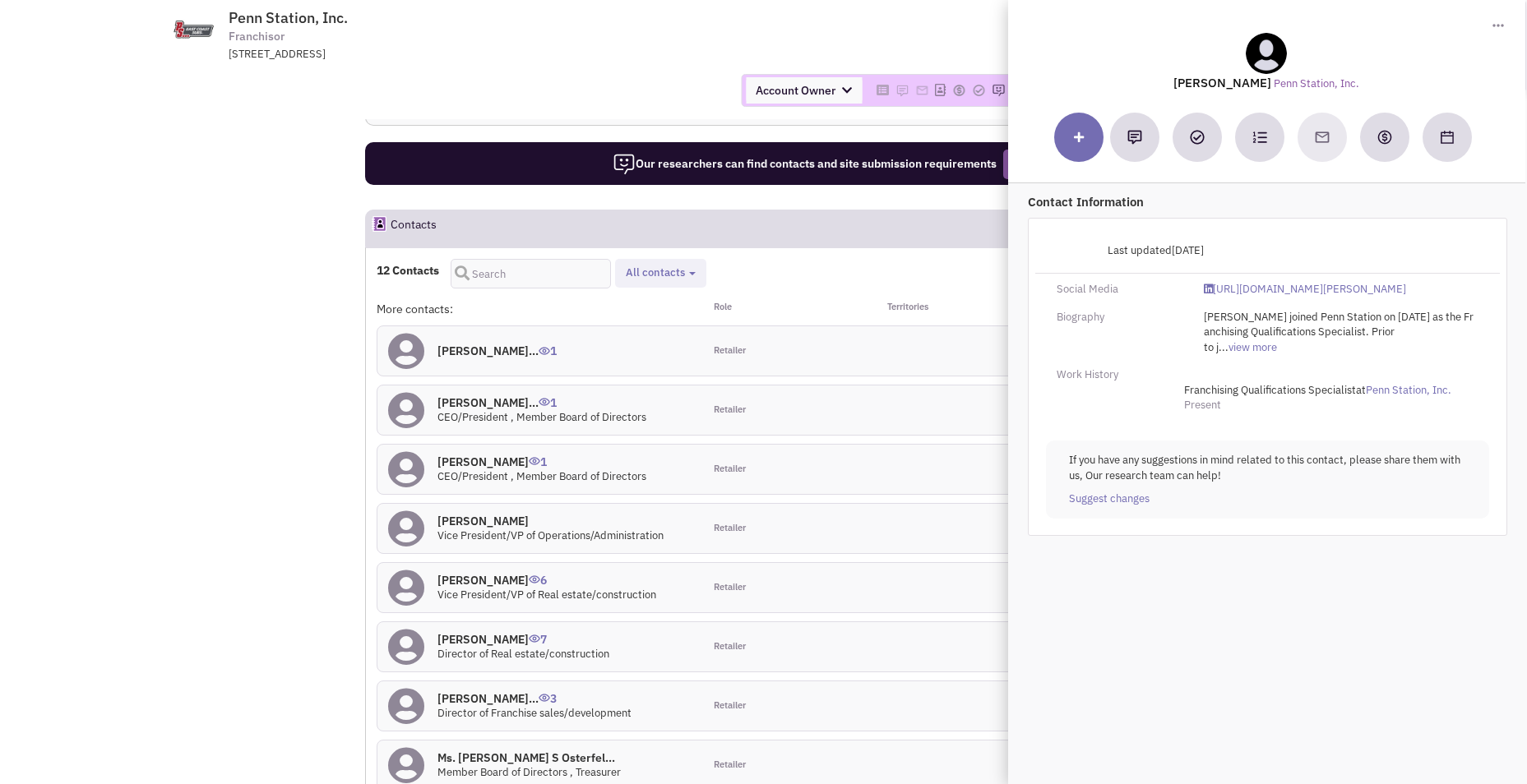
click at [491, 349] on h4 "Kimberly J. Schaefe... 1" at bounding box center [496, 350] width 119 height 15
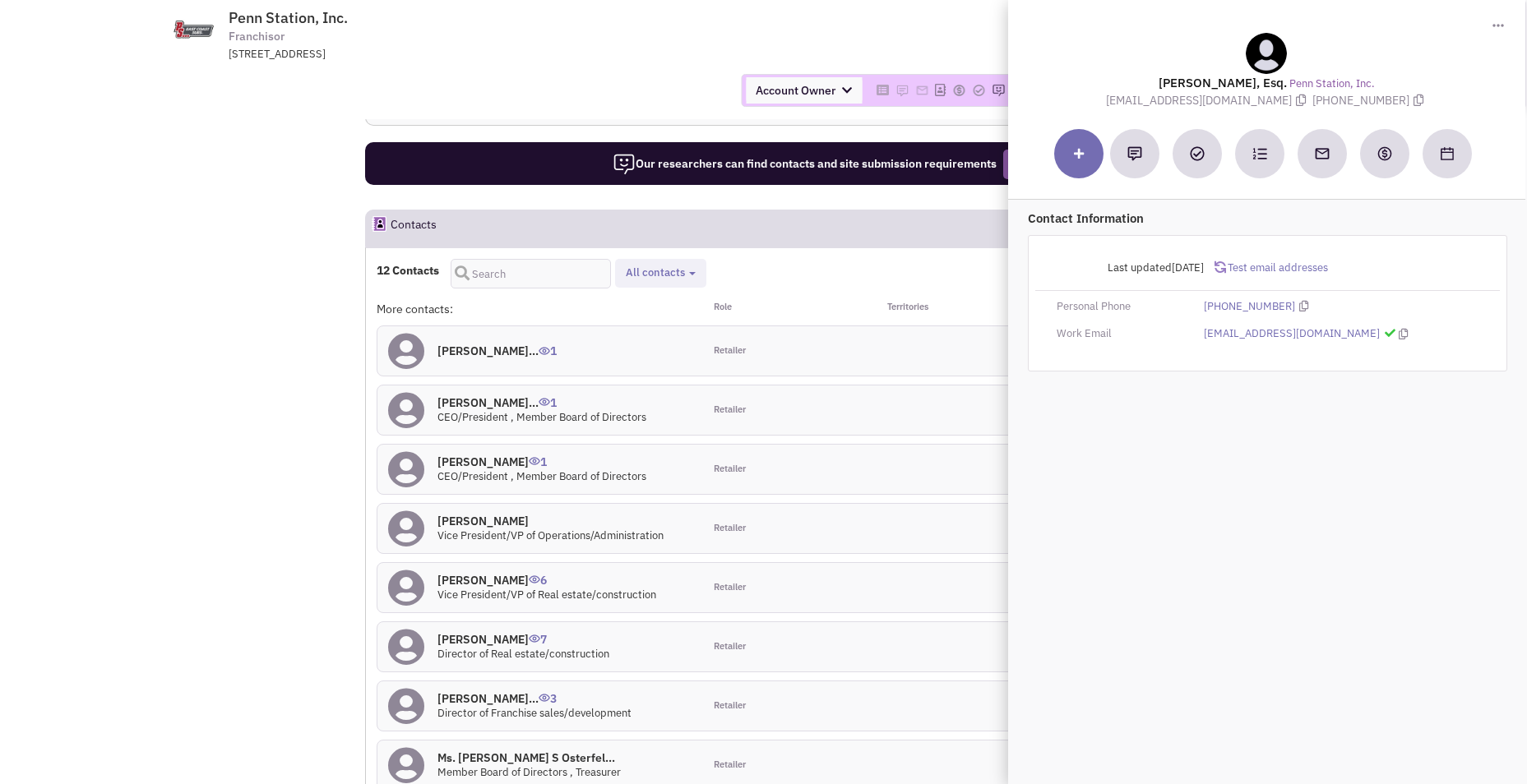
click at [502, 404] on h4 "Mr. Jeffrey J Osterf... 1" at bounding box center [542, 402] width 209 height 15
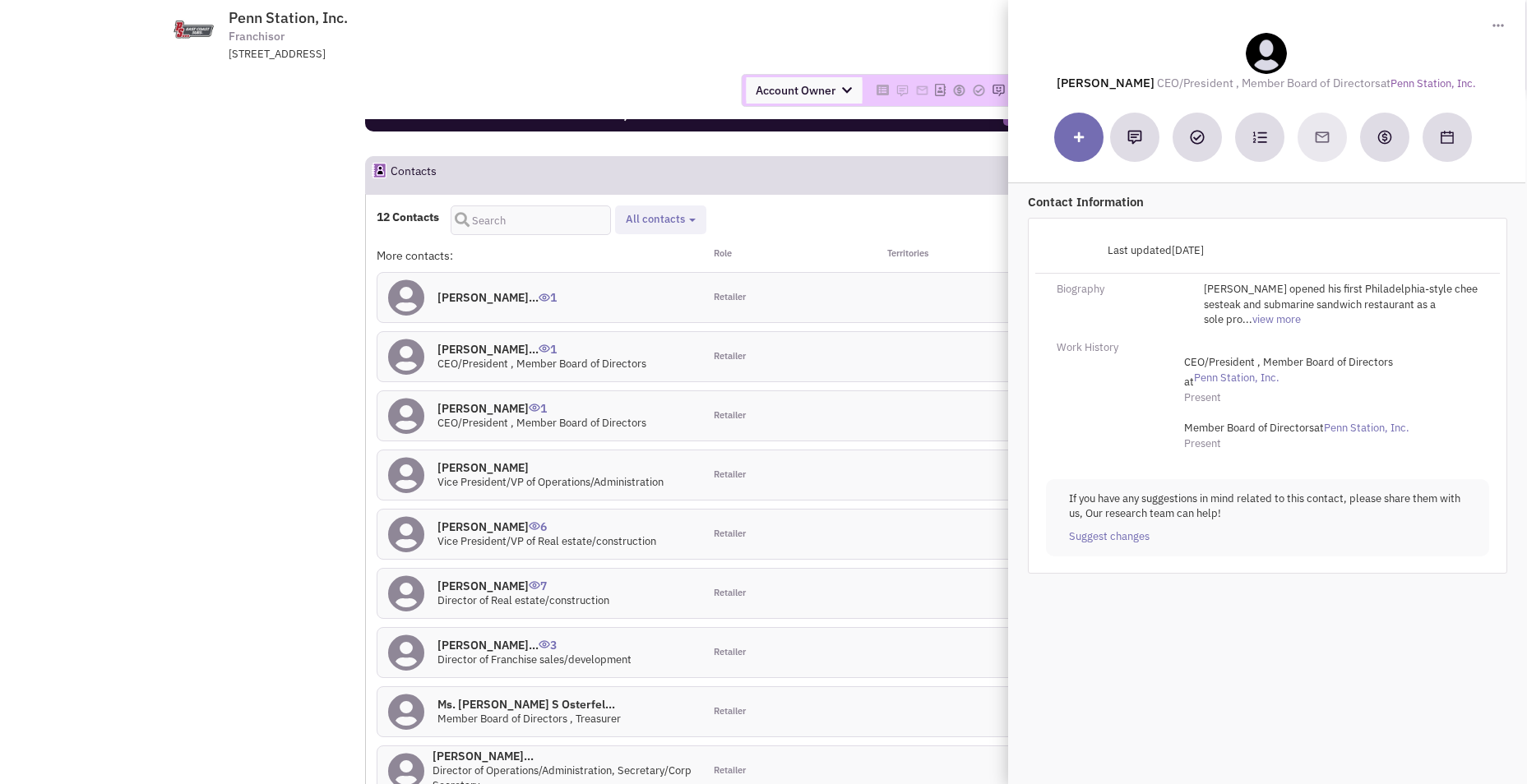
scroll to position [1176, 0]
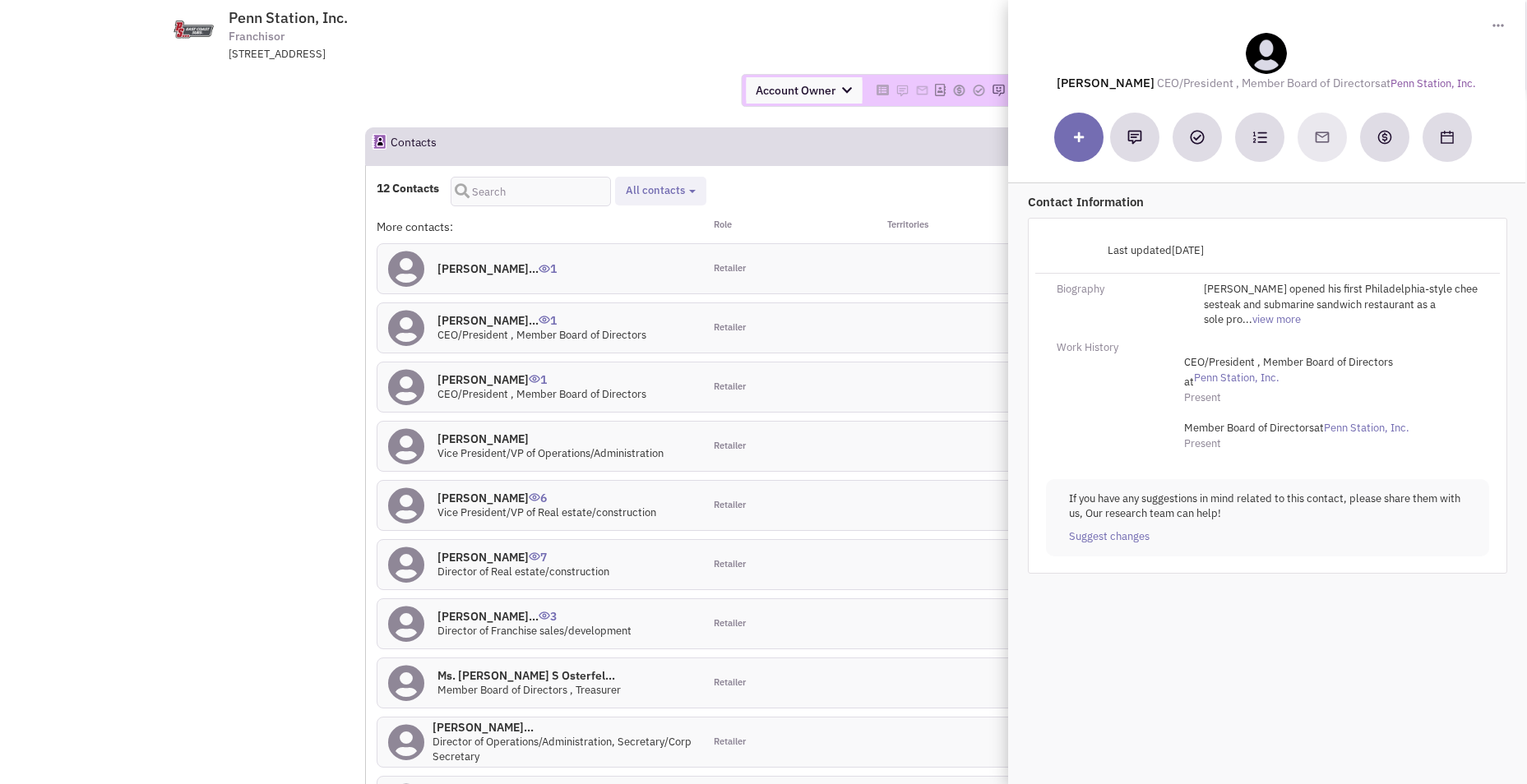
click at [509, 384] on h4 "Mr. Craig N Dunaway 1" at bounding box center [542, 379] width 209 height 15
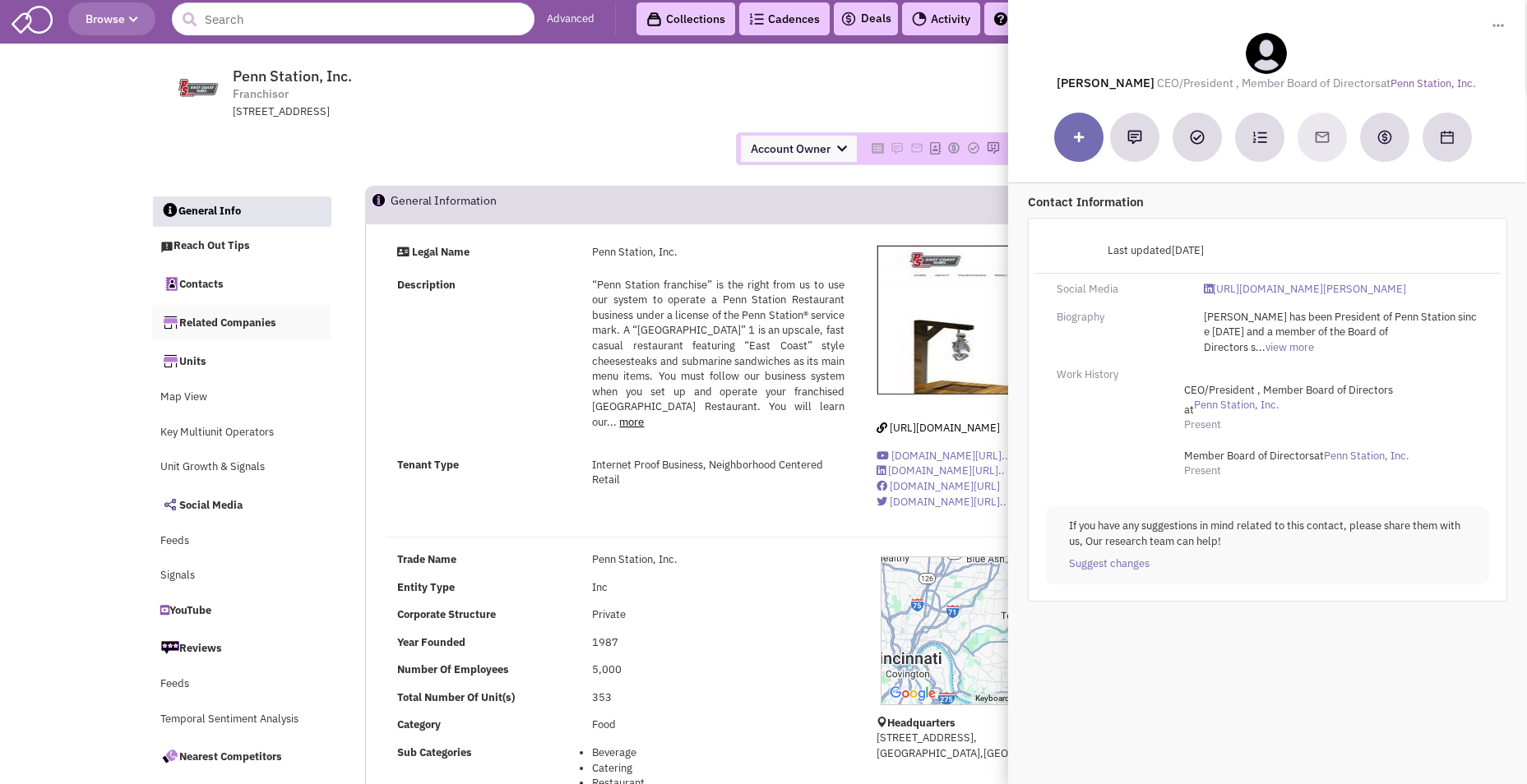
scroll to position [0, 0]
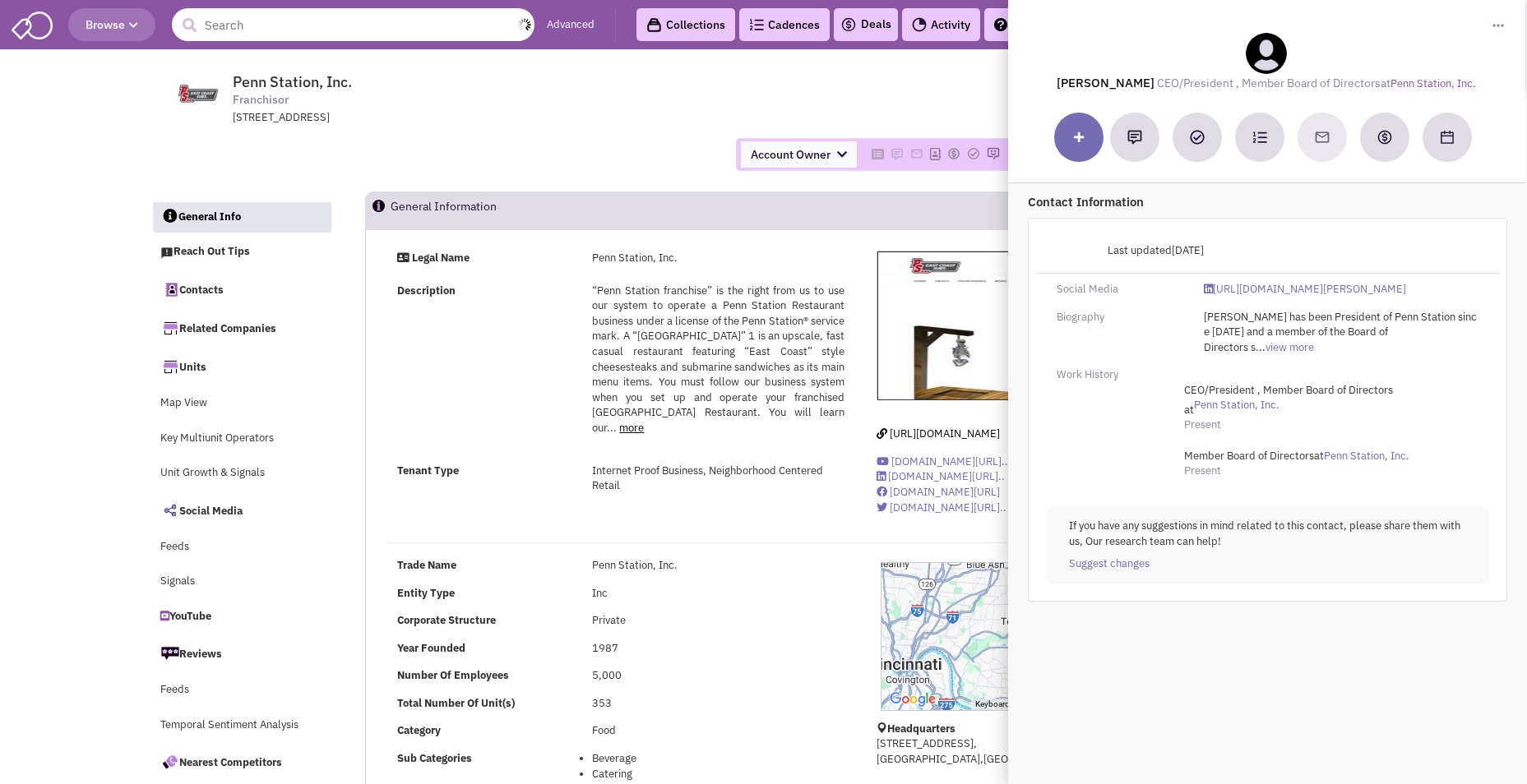
click at [343, 33] on input "text" at bounding box center [353, 25] width 363 height 33
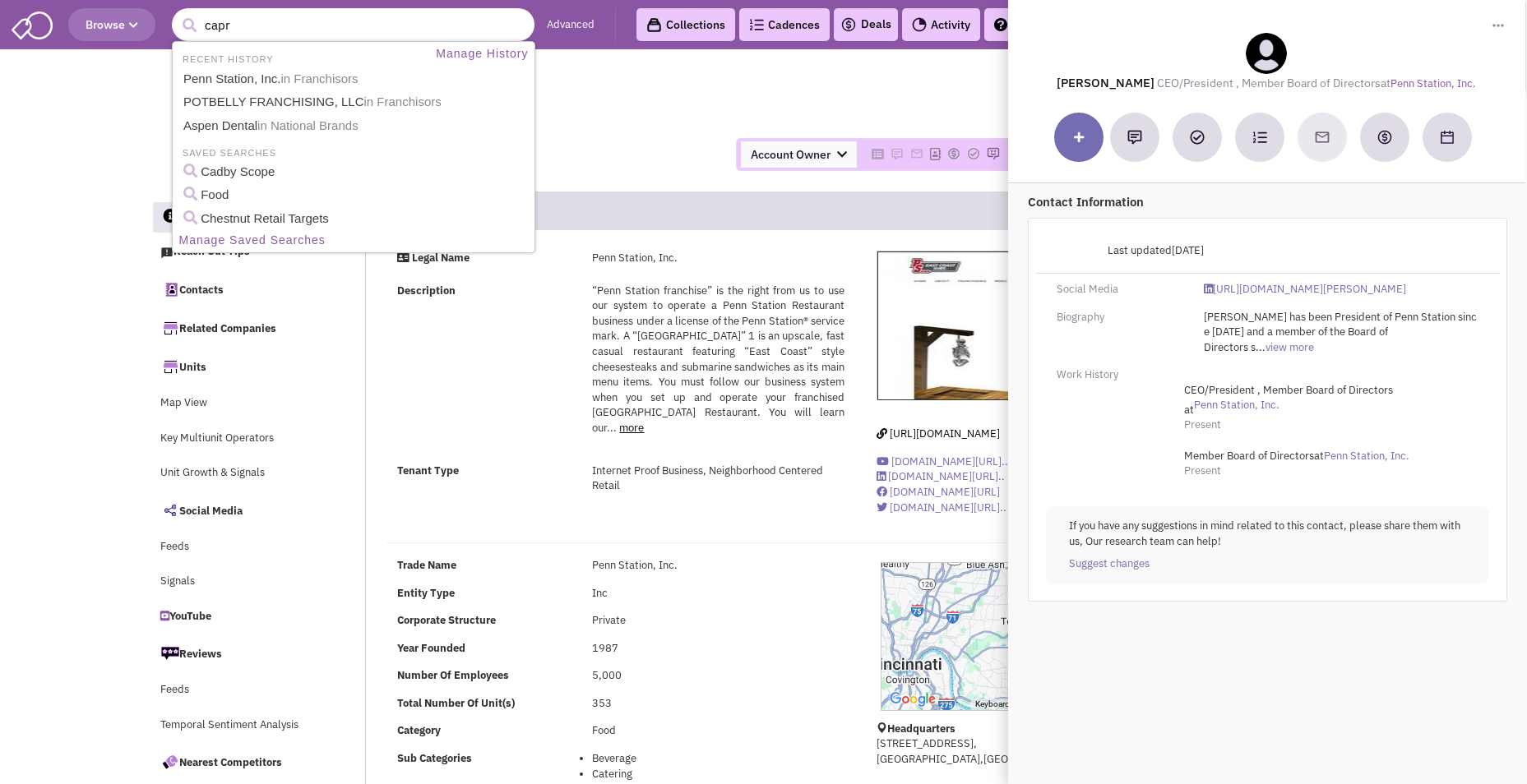
type input "capri"
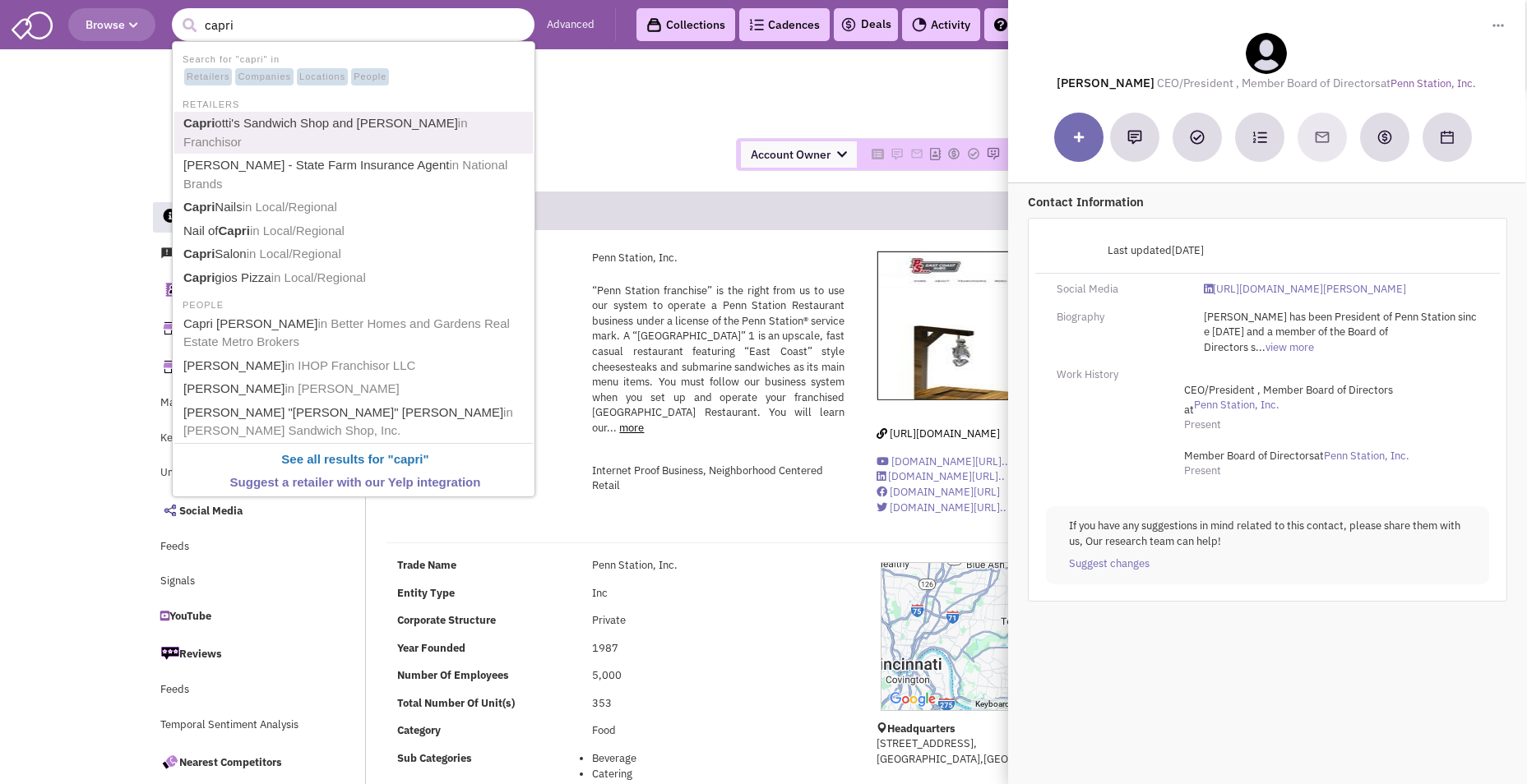
click at [342, 119] on link "Capri otti's Sandwich Shop and Capriotti's in Franchisor" at bounding box center [355, 132] width 354 height 41
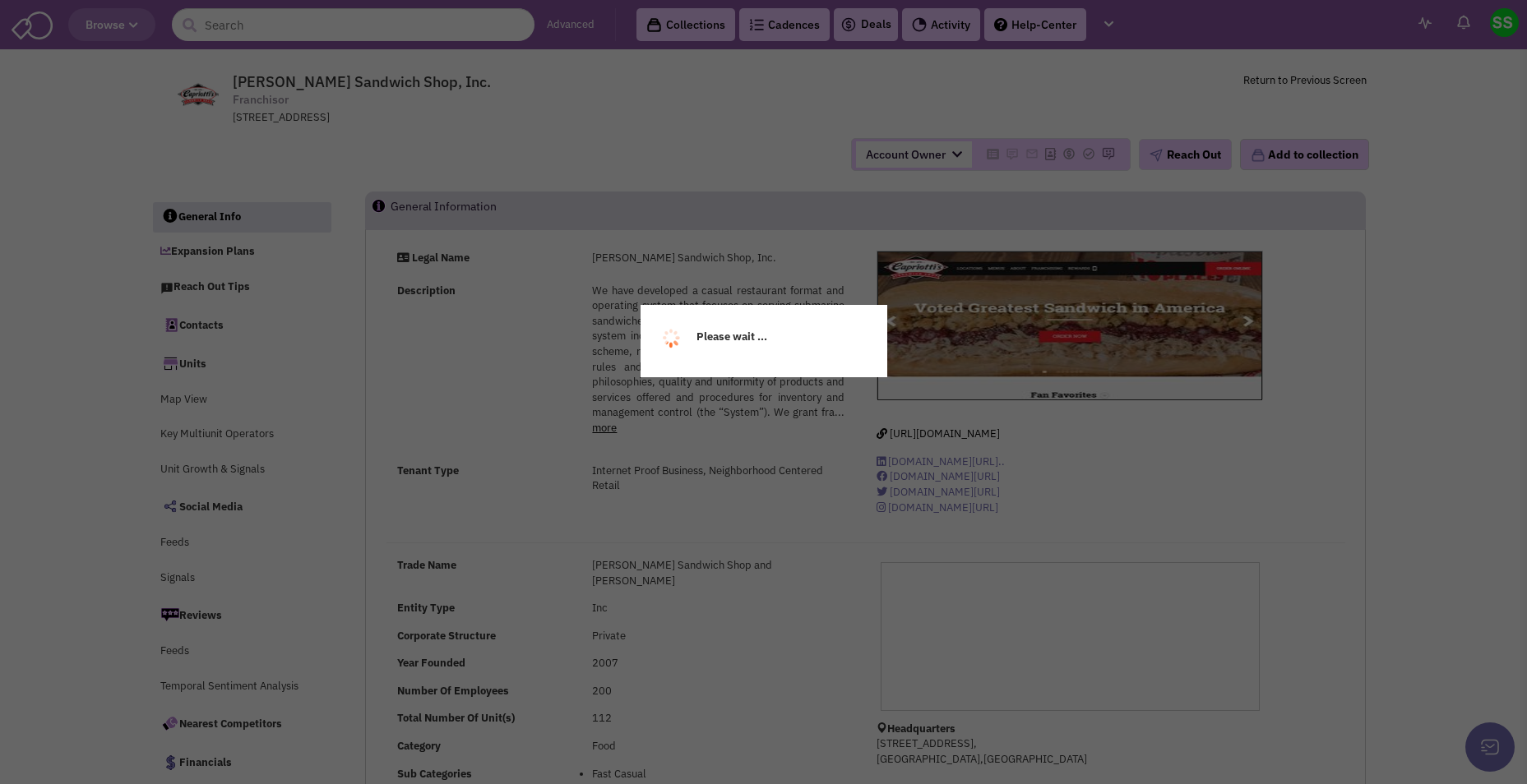
select select
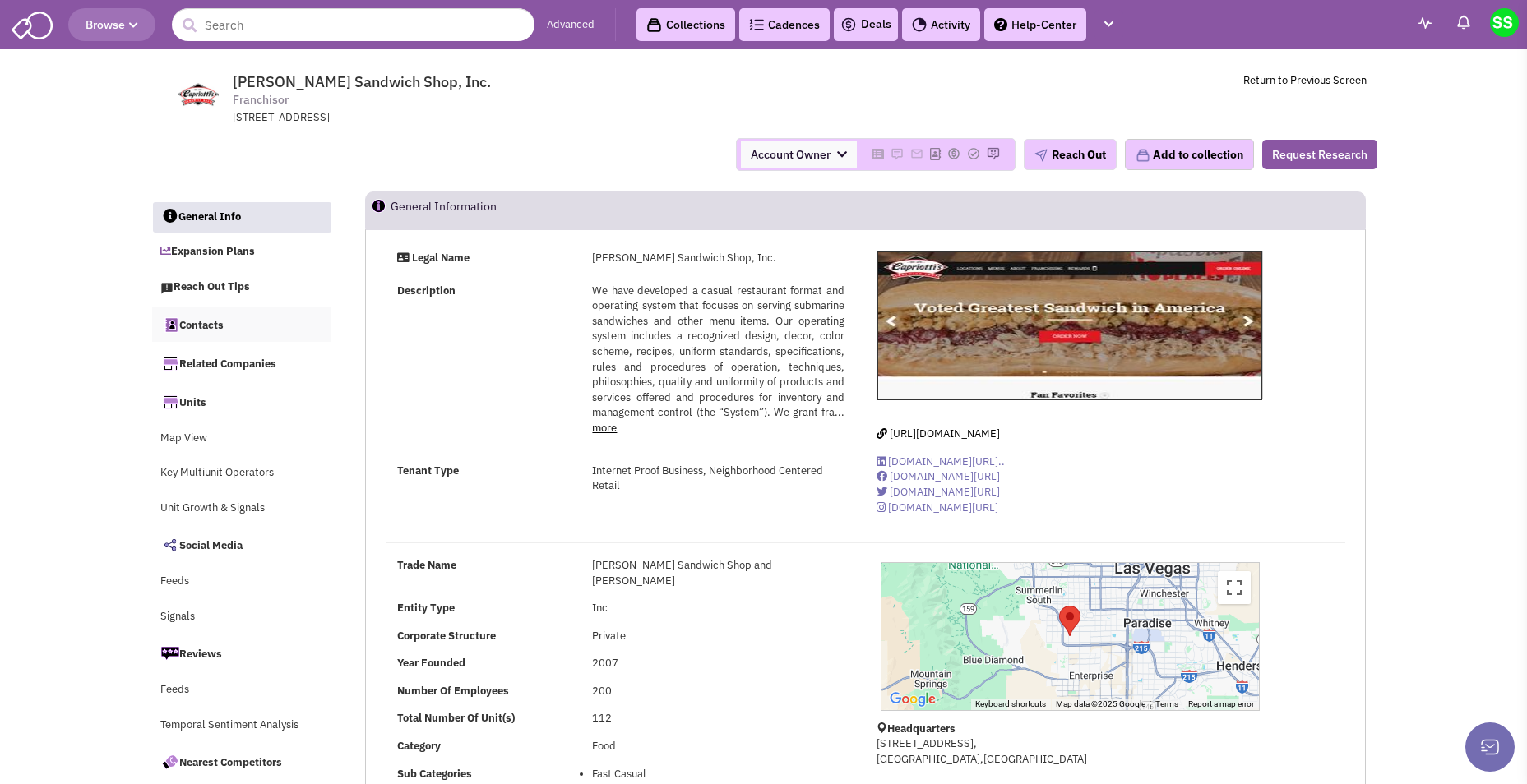
click at [199, 329] on link "Contacts" at bounding box center [241, 325] width 179 height 35
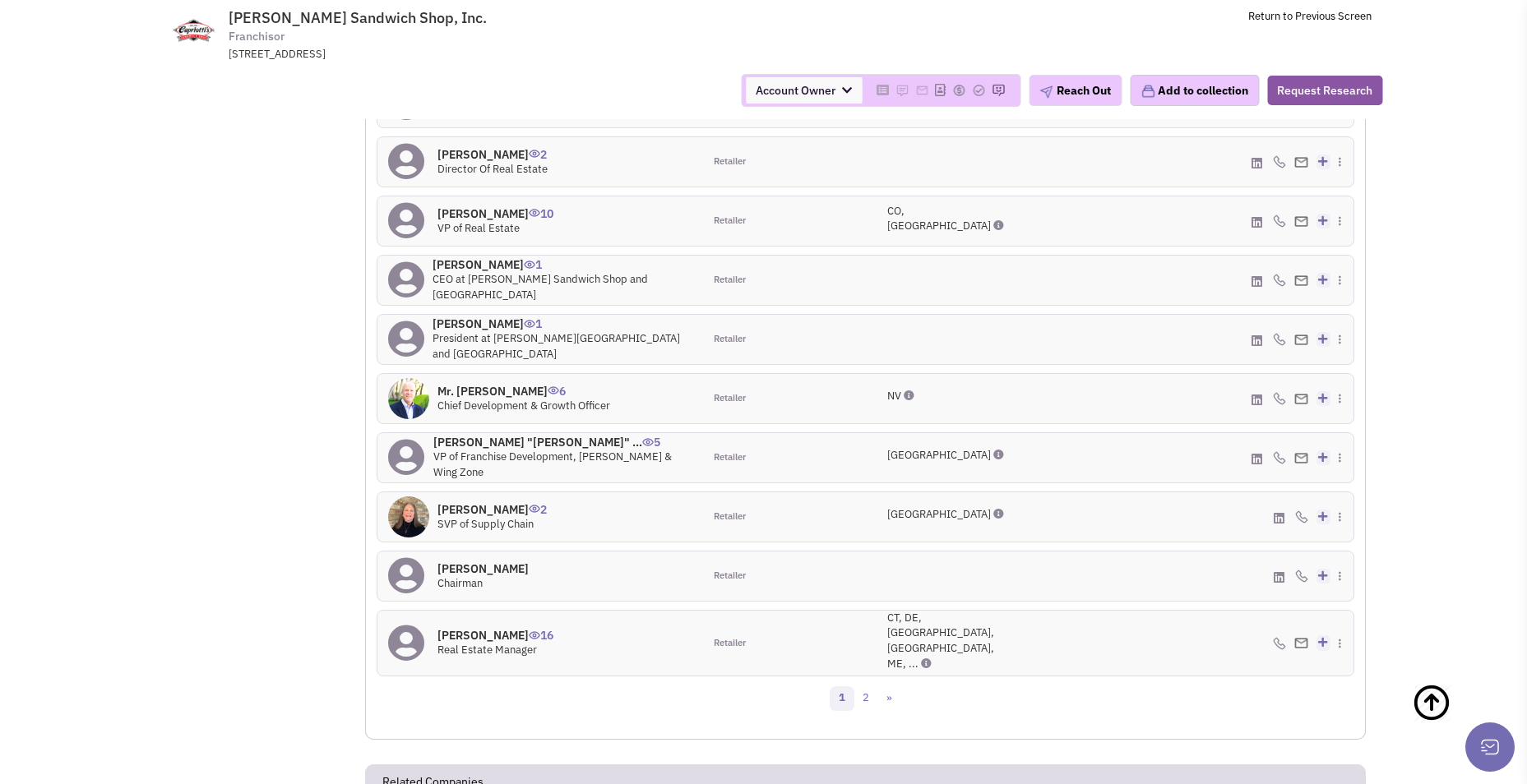
scroll to position [1746, 0]
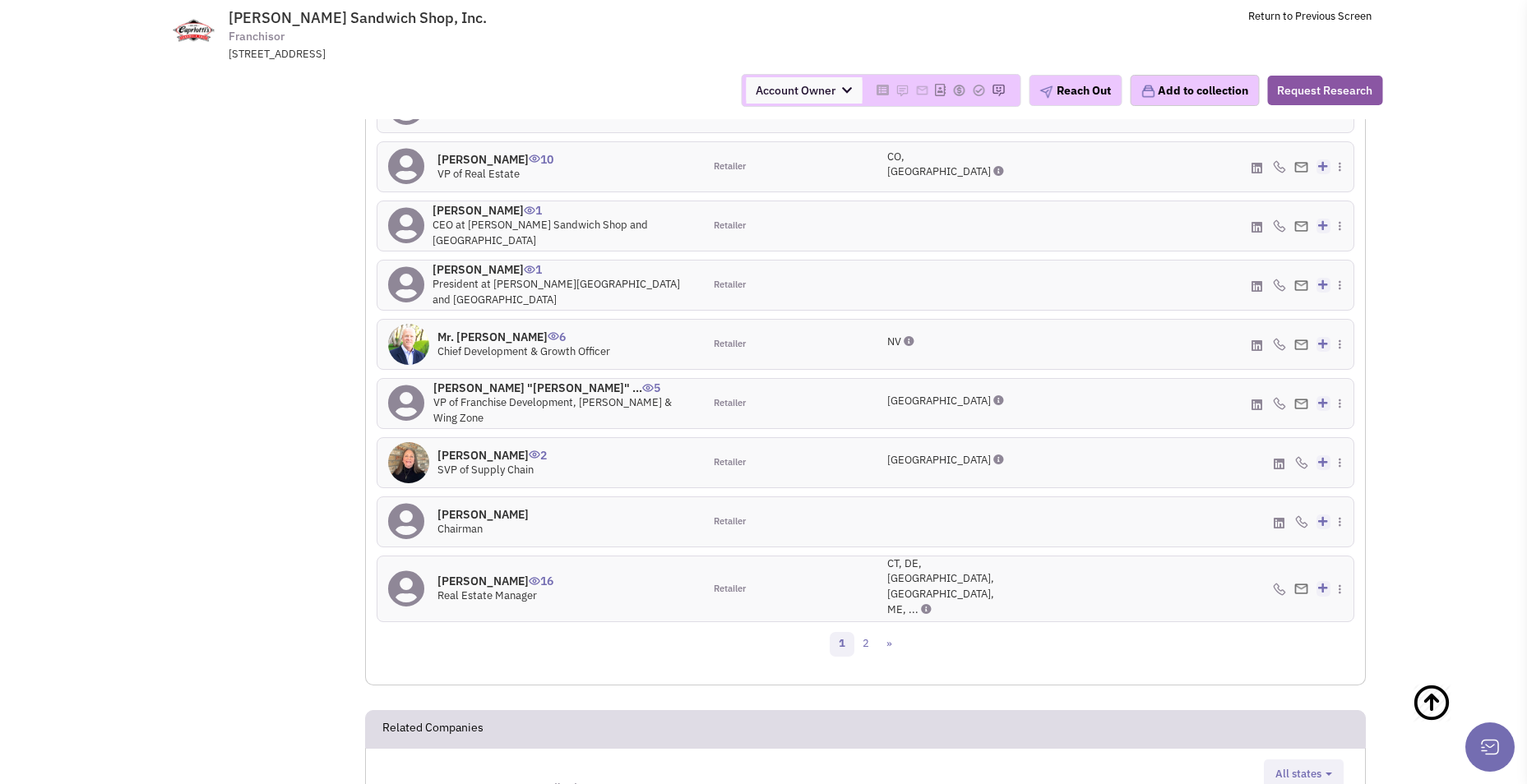
click at [496, 573] on h4 "[PERSON_NAME] 16" at bounding box center [495, 580] width 116 height 15
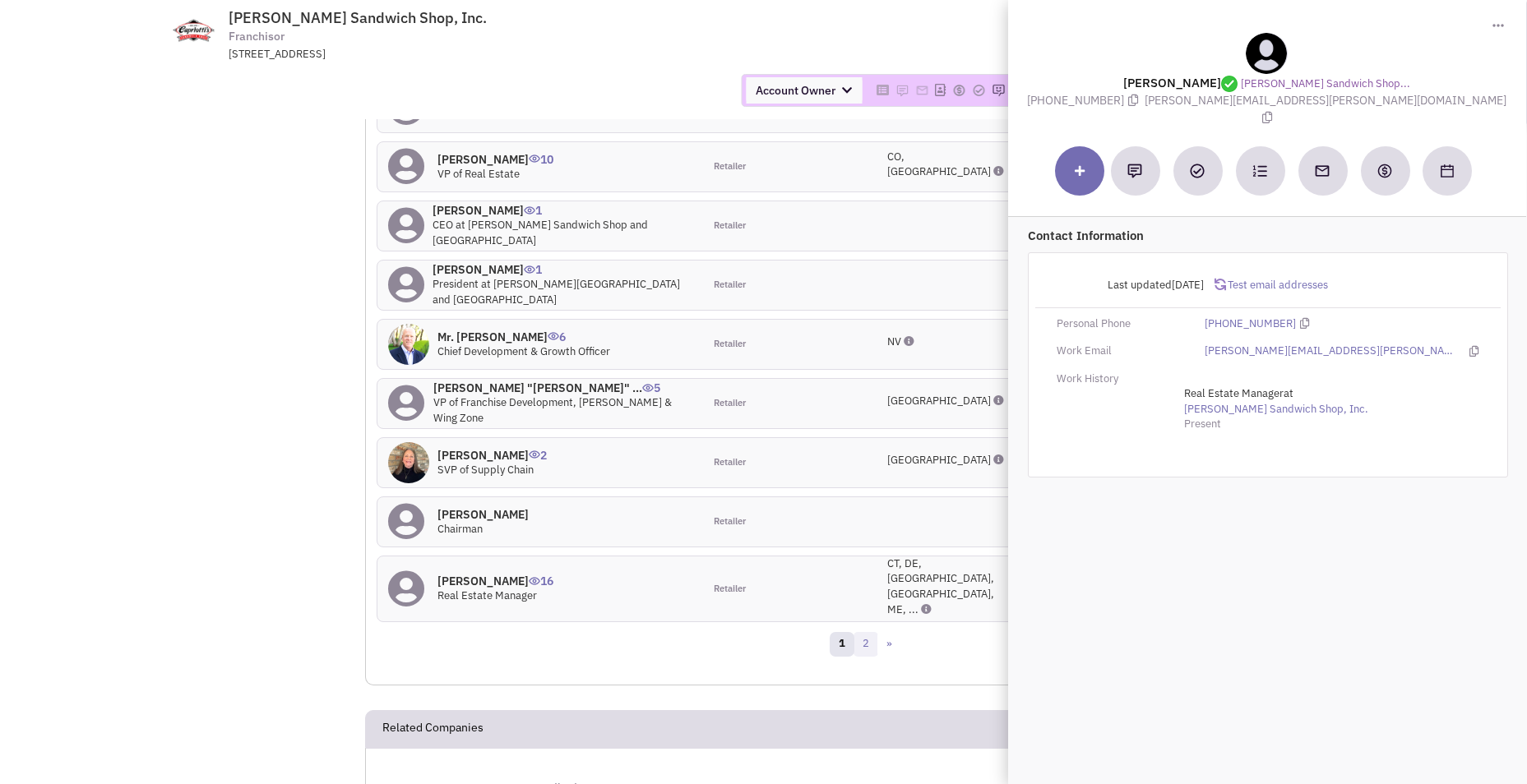
click at [867, 632] on link "2" at bounding box center [866, 645] width 25 height 25
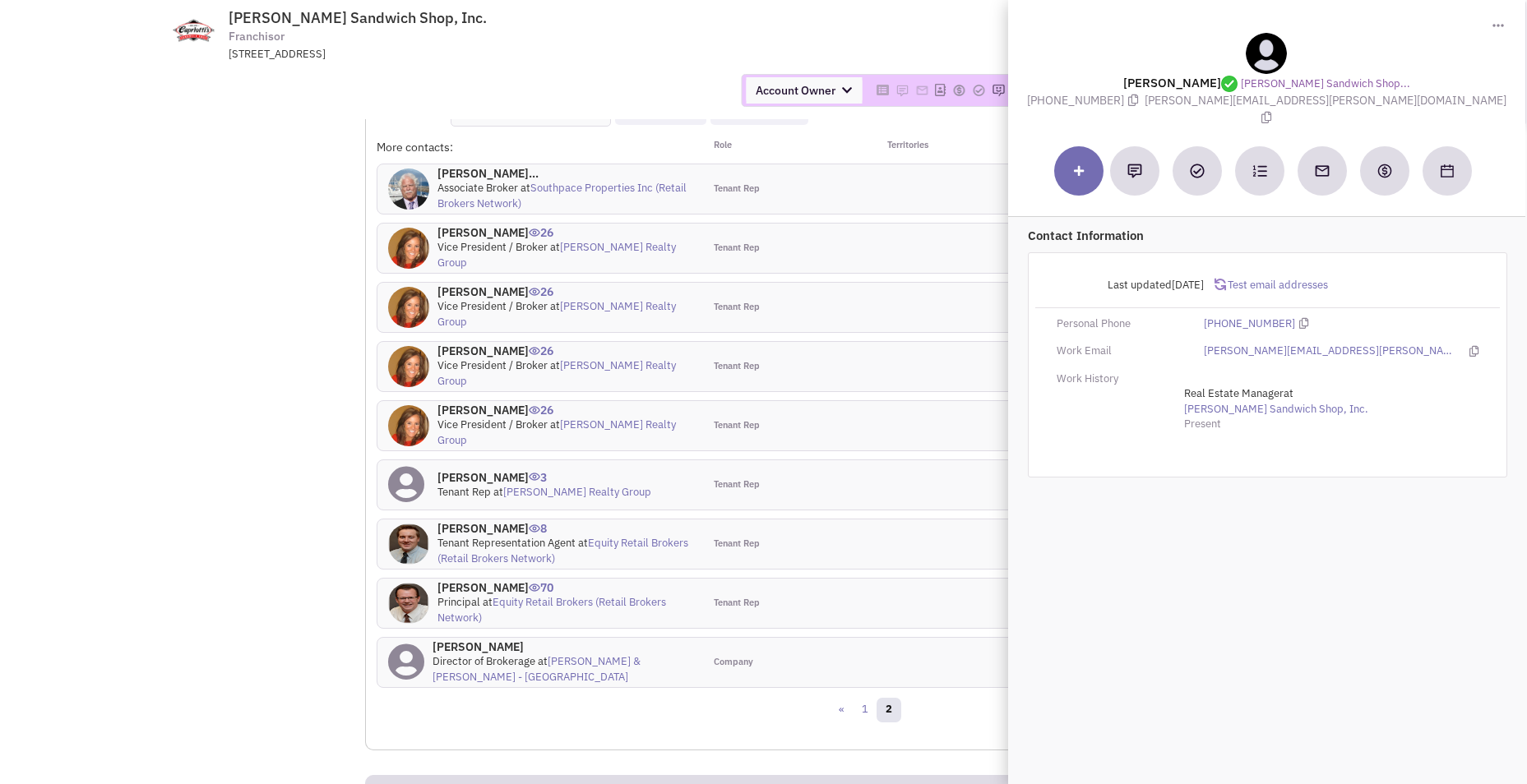
scroll to position [1618, 0]
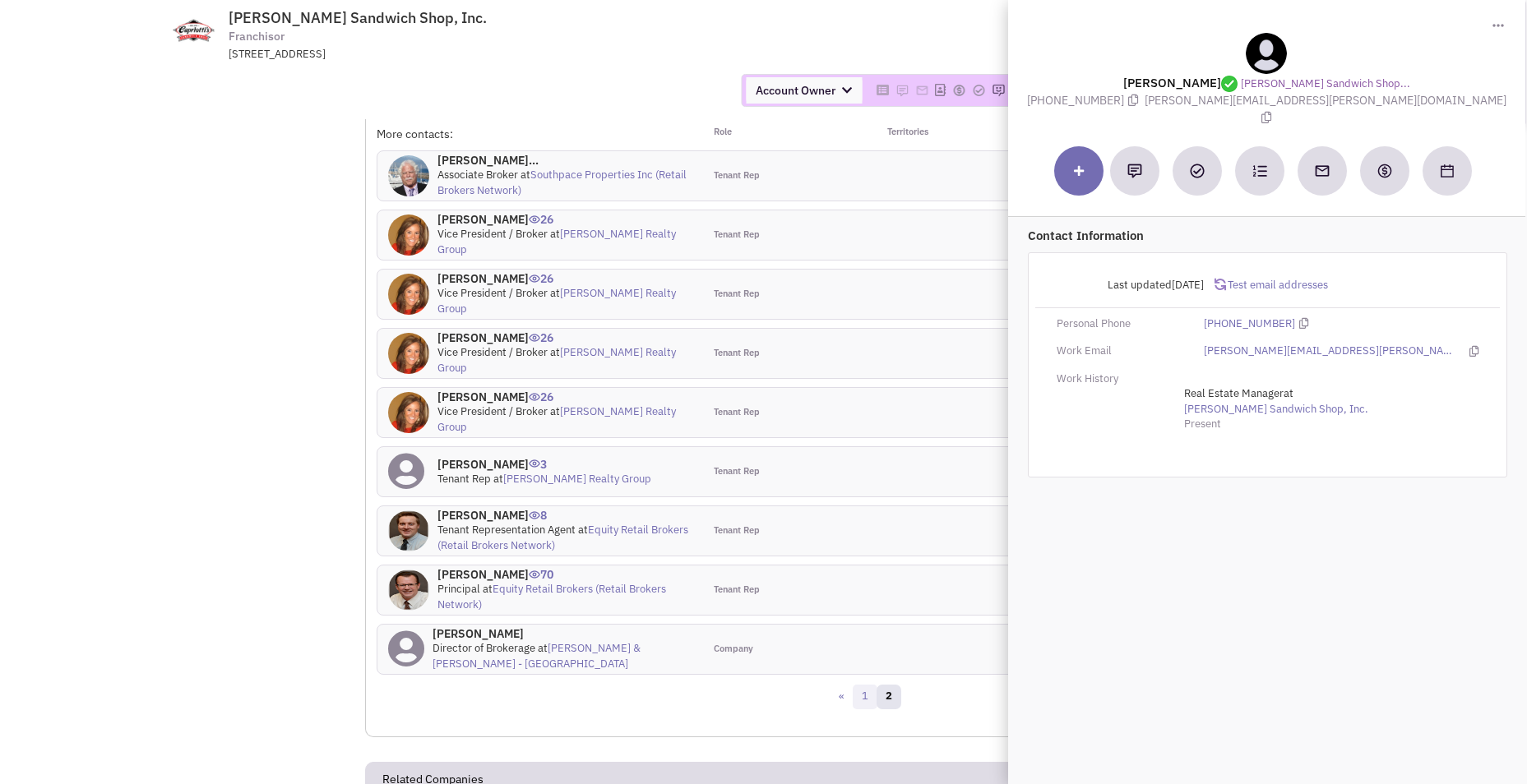
click at [869, 684] on link "1" at bounding box center [866, 697] width 25 height 25
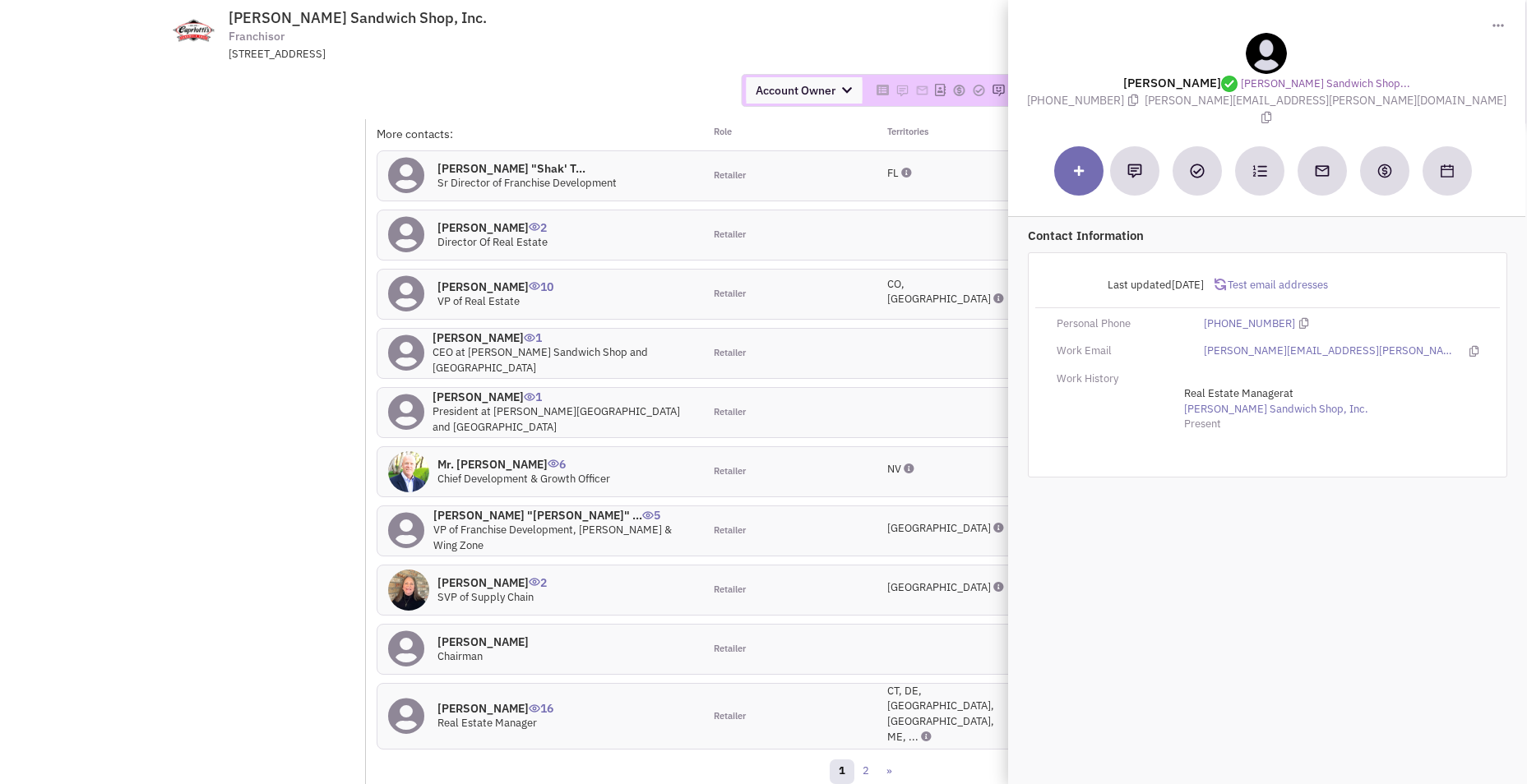
click at [491, 701] on h4 "[PERSON_NAME] 16" at bounding box center [495, 708] width 116 height 15
drag, startPoint x: 1238, startPoint y: 82, endPoint x: 1142, endPoint y: 89, distance: 96.3
click at [1142, 89] on lable "[PERSON_NAME]" at bounding box center [1182, 82] width 118 height 15
copy lable "[PERSON_NAME]"
click at [1271, 112] on icon at bounding box center [1266, 118] width 10 height 12
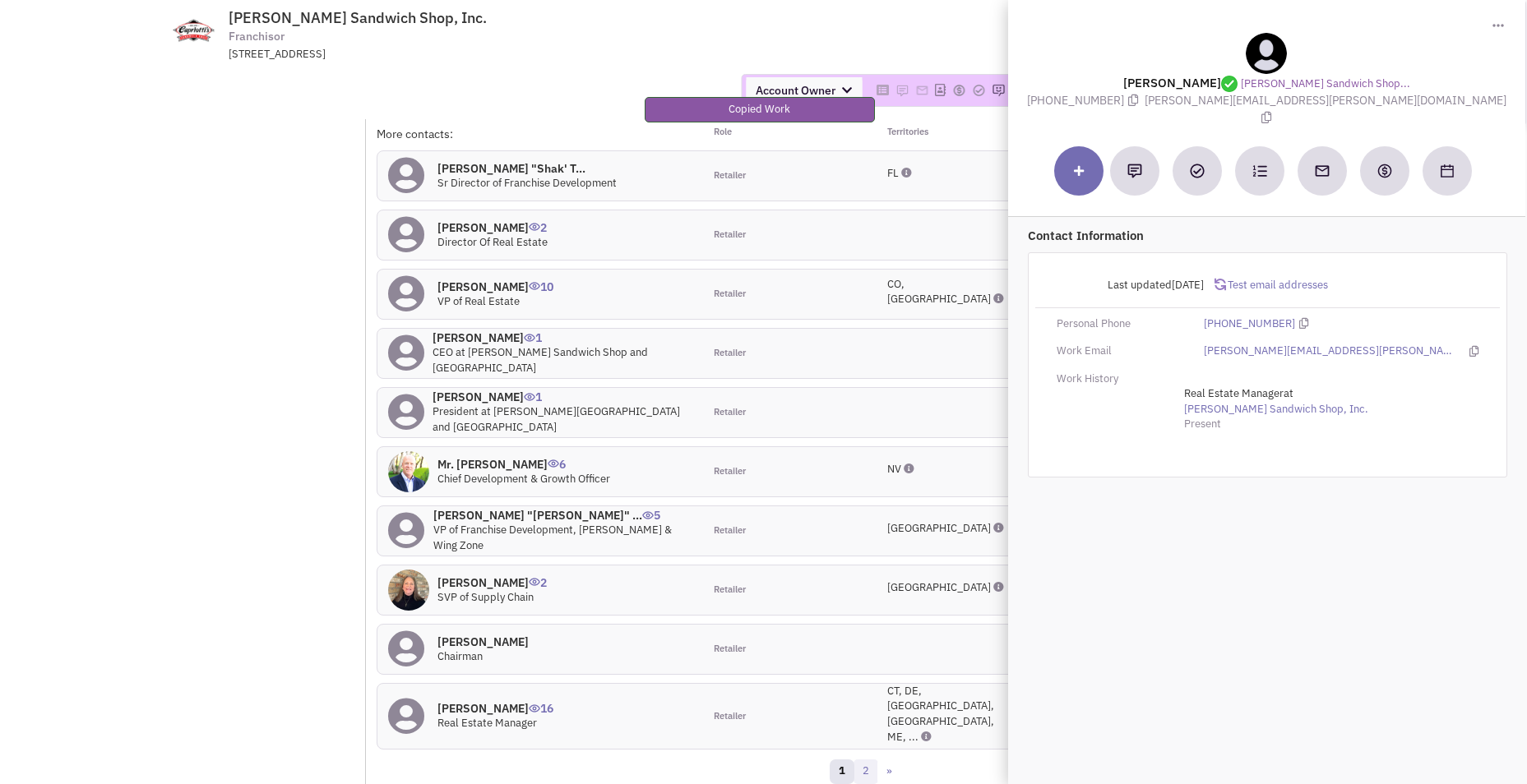
click at [865, 759] on link "2" at bounding box center [866, 771] width 25 height 25
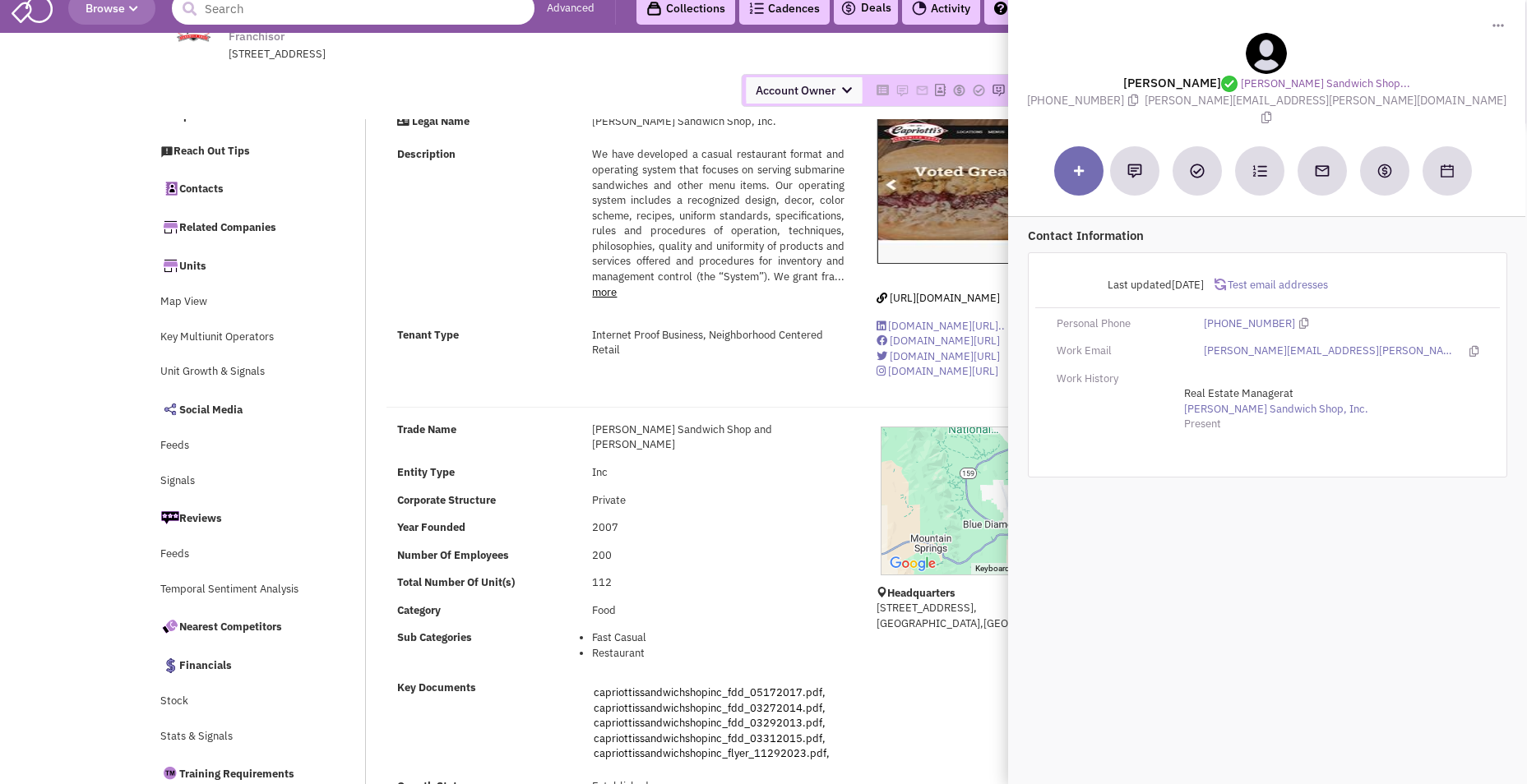
scroll to position [0, 0]
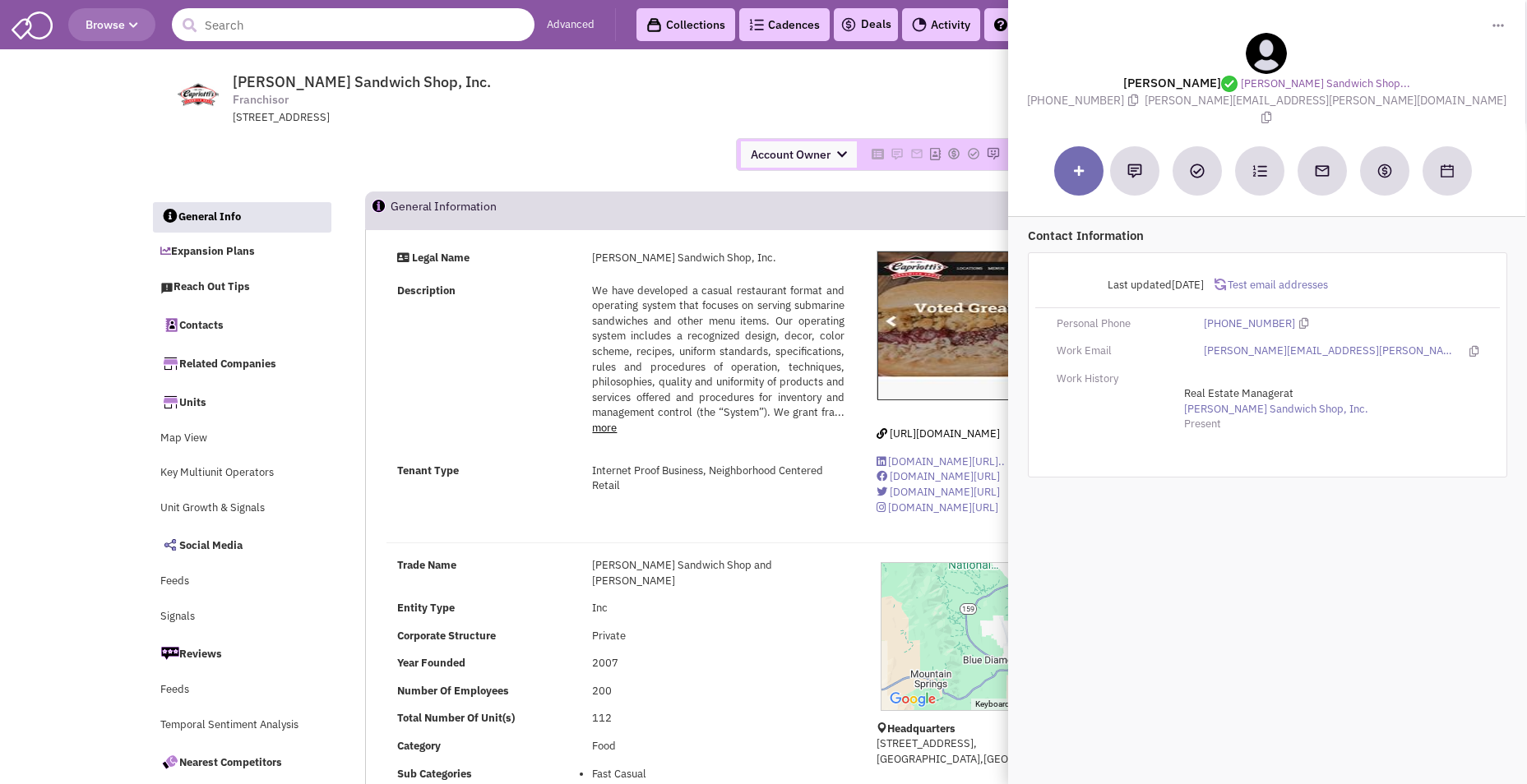
click at [359, 18] on input "text" at bounding box center [353, 25] width 363 height 33
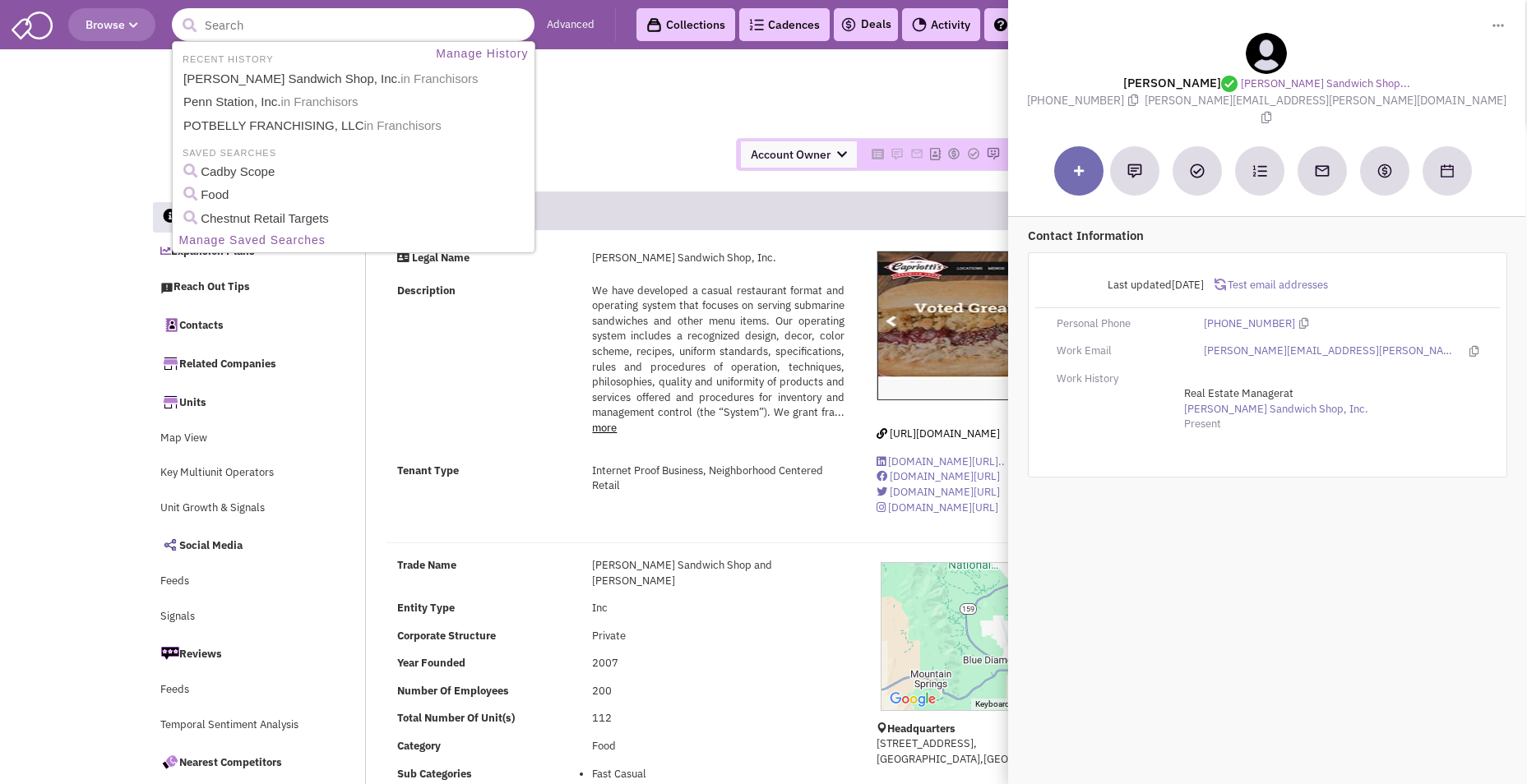
paste input "Mendocino Farms"
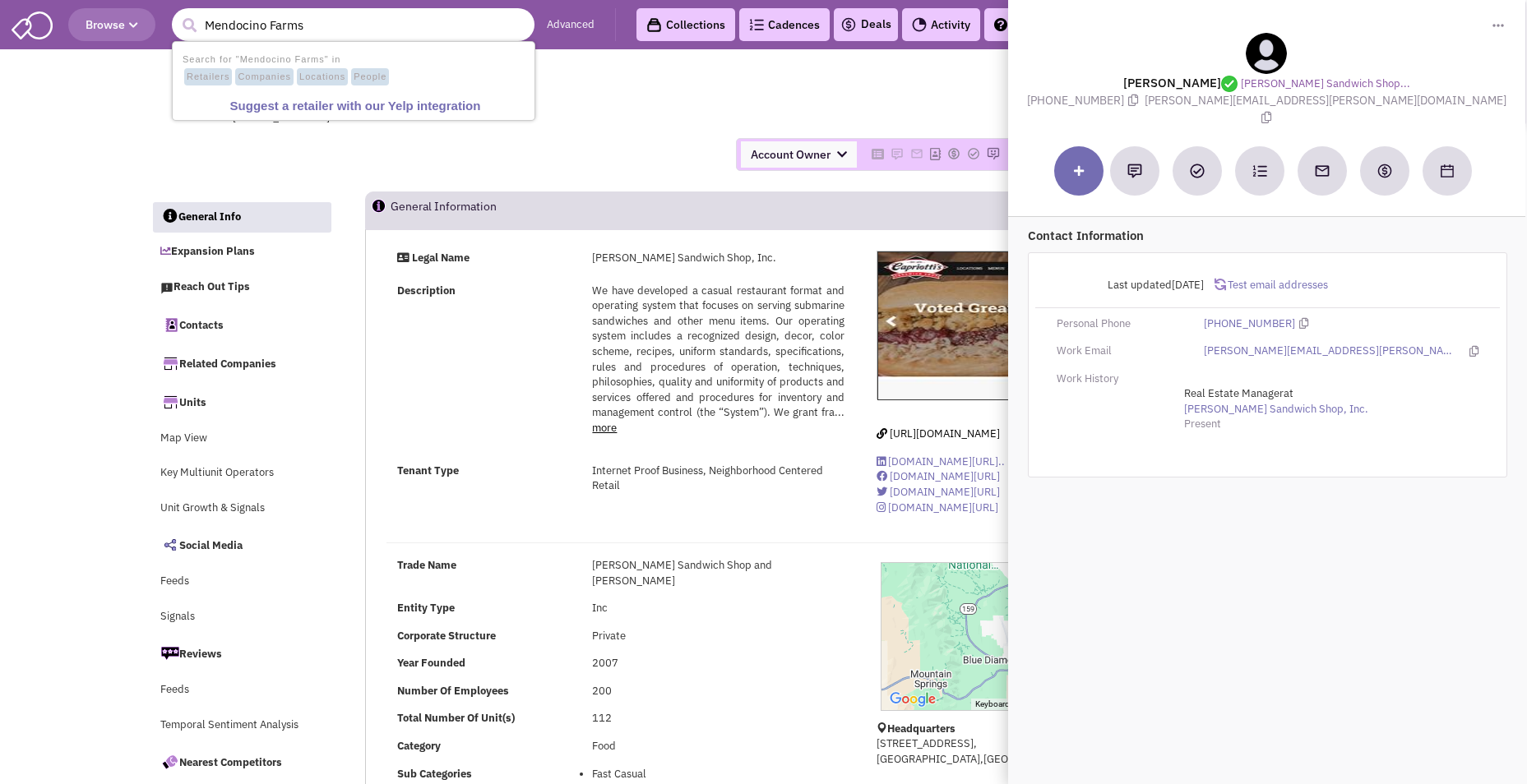
type input "Mendocino Farms"
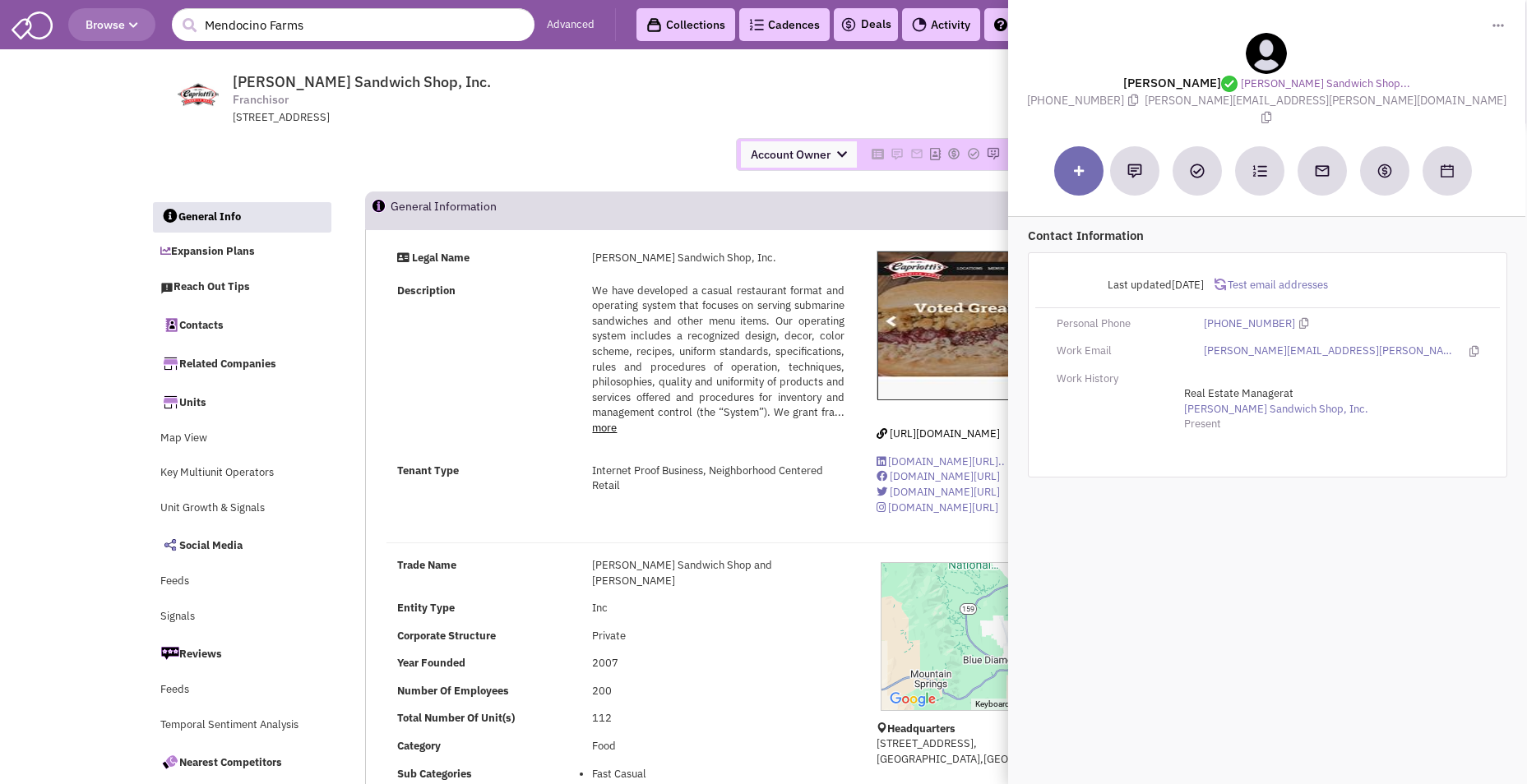
click at [1248, 574] on div "Toggle Dropdown Download contact card (.vcf) [PERSON_NAME] [PERSON_NAME] Sandwi…" at bounding box center [1267, 392] width 518 height 784
click at [673, 132] on div "Account Owner Account Owner [PERSON_NAME] [PERSON_NAME] [PERSON_NAME] [PERSON_N…" at bounding box center [764, 155] width 1248 height 58
